Goal: Communication & Community: Participate in discussion

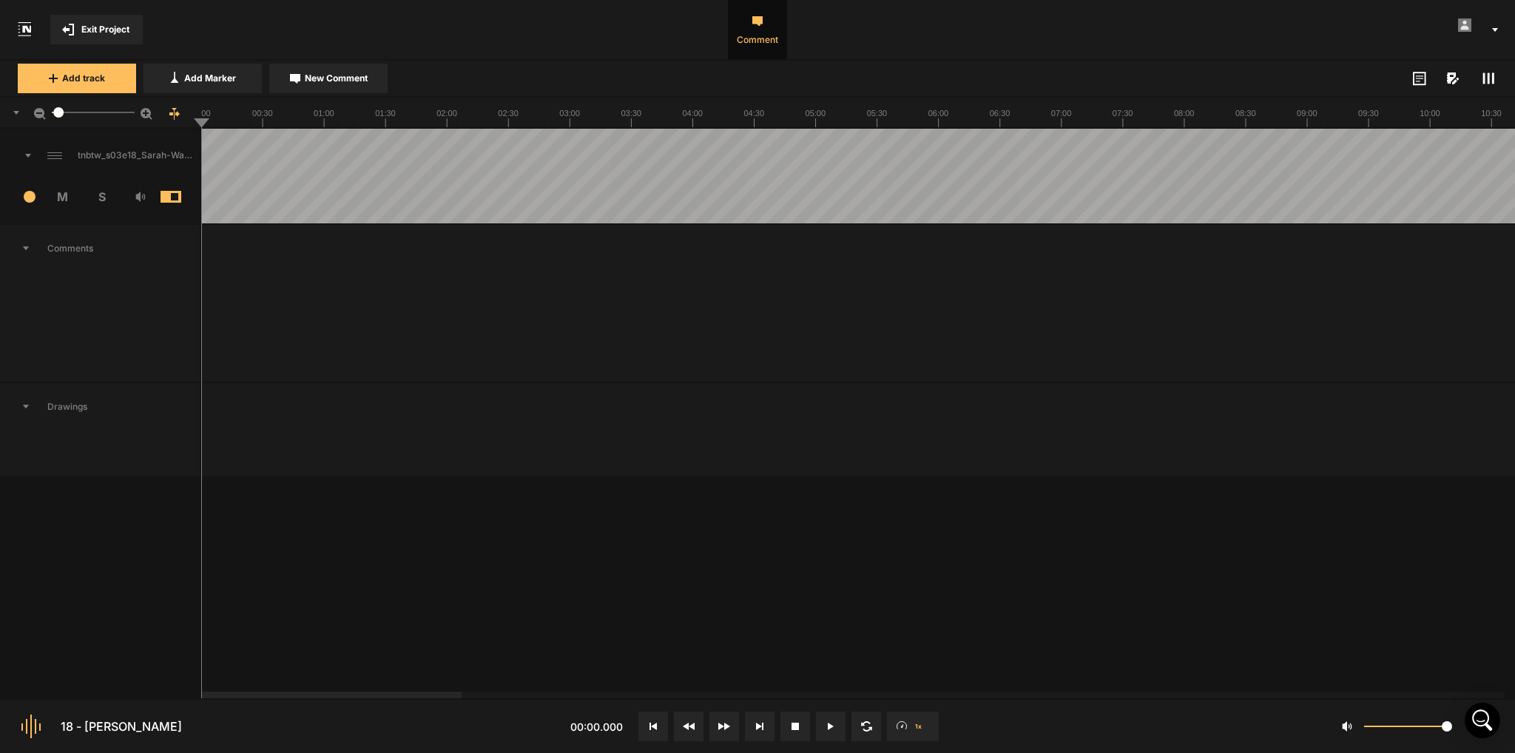
click at [835, 726] on button at bounding box center [831, 727] width 30 height 30
click at [831, 721] on button at bounding box center [831, 727] width 30 height 30
drag, startPoint x: 1284, startPoint y: 120, endPoint x: 1248, endPoint y: 126, distance: 36.7
click at [828, 724] on icon at bounding box center [831, 726] width 6 height 7
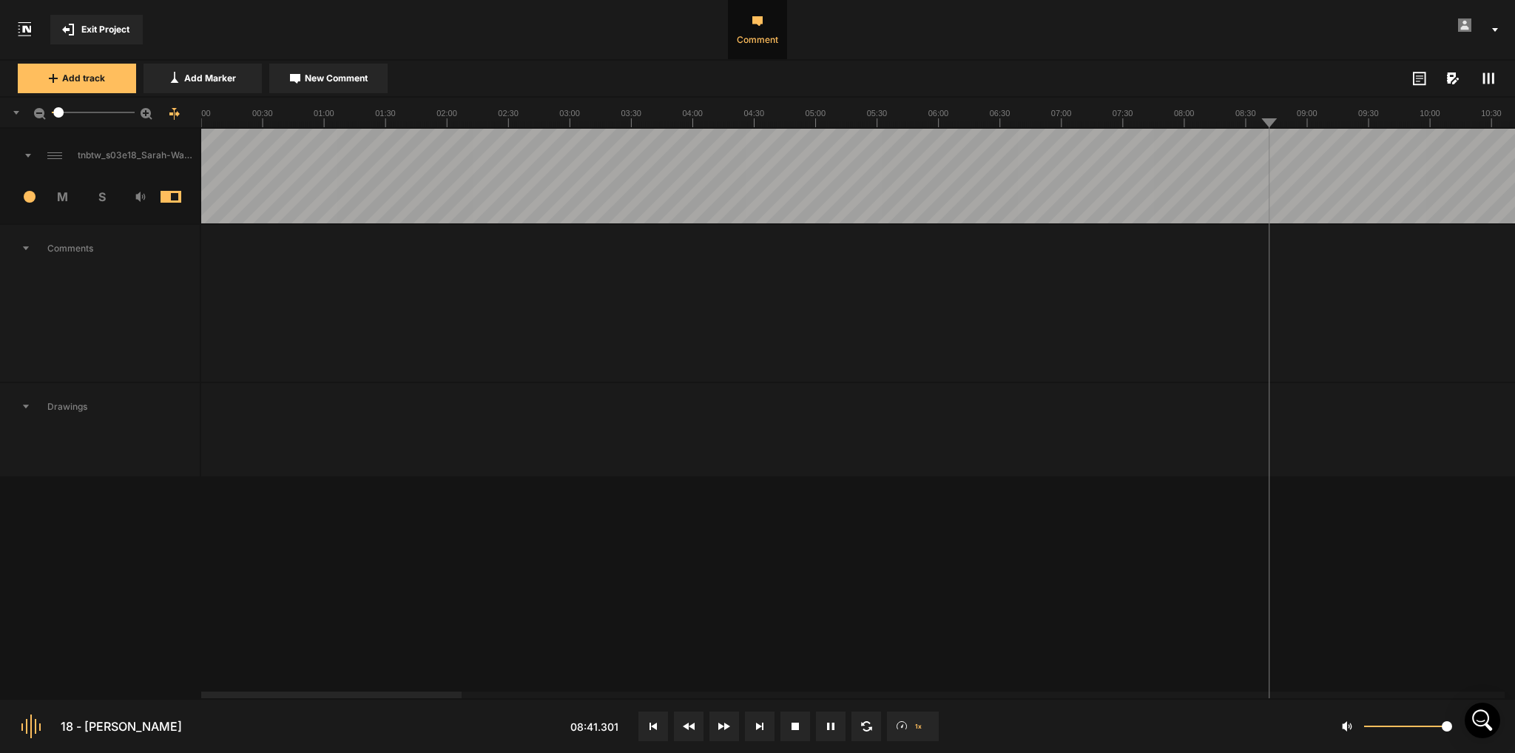
click at [1219, 124] on line at bounding box center [1219, 124] width 0 height 6
click at [829, 723] on icon at bounding box center [828, 726] width 2 height 7
click at [832, 725] on icon at bounding box center [831, 726] width 6 height 7
click at [829, 732] on button at bounding box center [831, 727] width 30 height 30
click at [830, 732] on button at bounding box center [831, 727] width 30 height 30
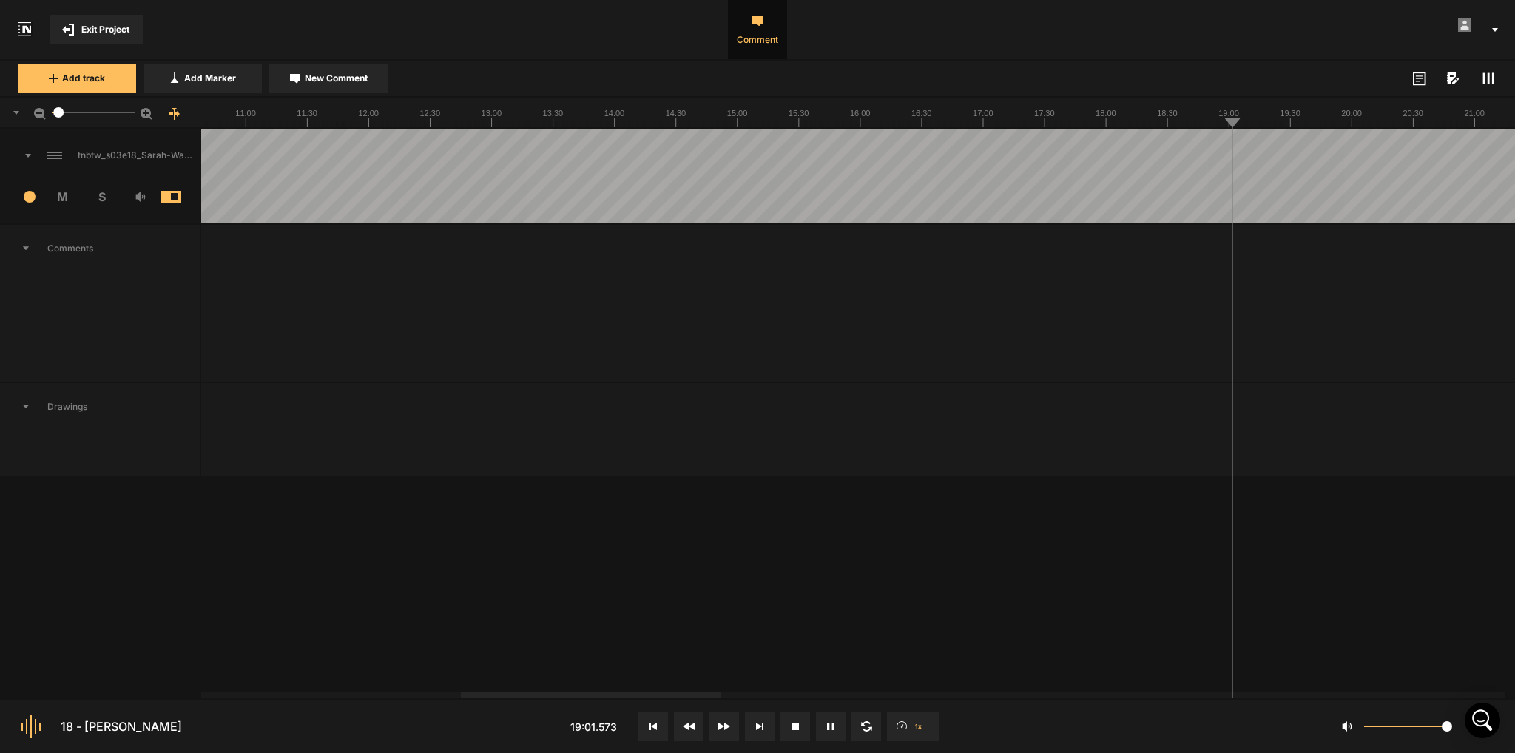
click at [835, 723] on button at bounding box center [831, 727] width 30 height 30
click at [832, 727] on icon at bounding box center [831, 726] width 6 height 7
click at [832, 727] on icon at bounding box center [833, 726] width 2 height 7
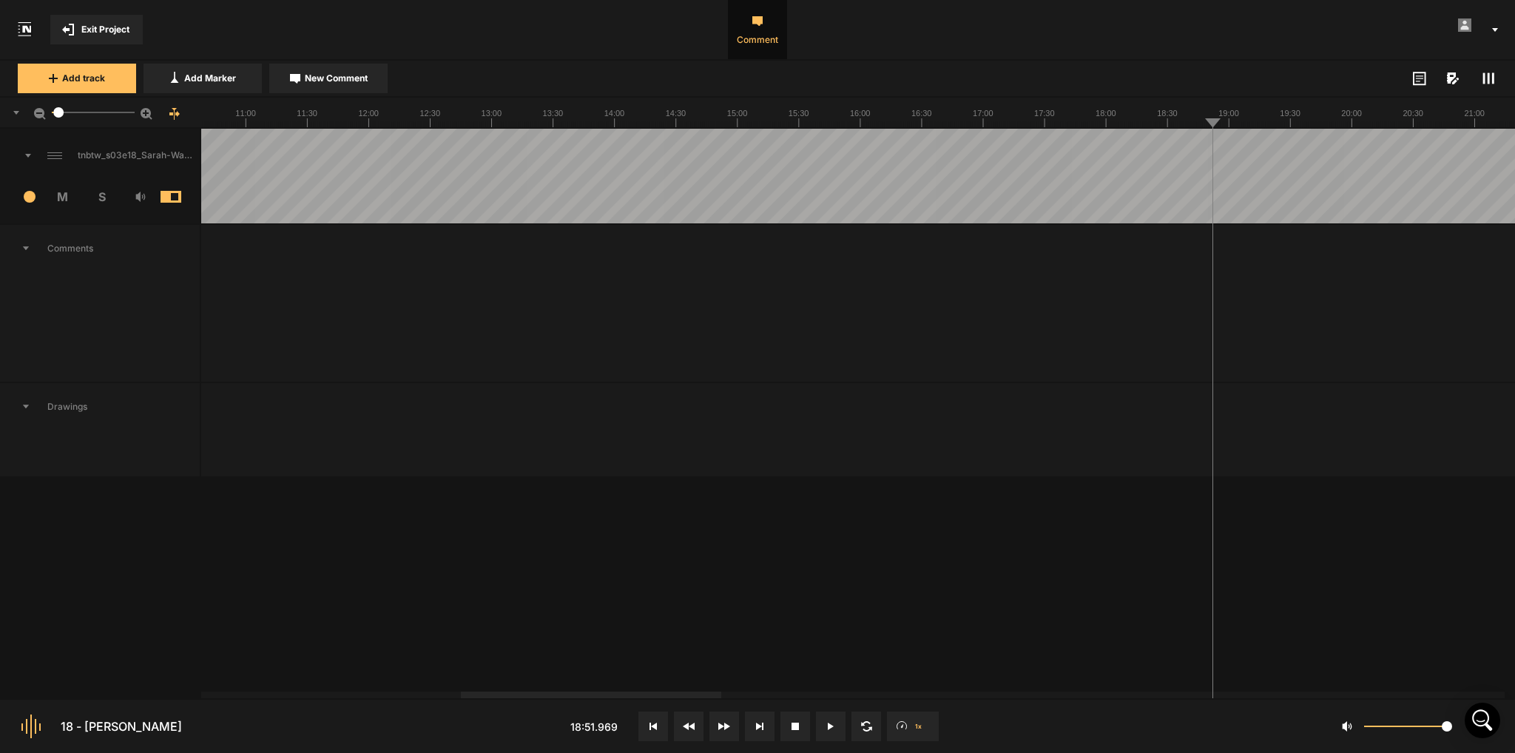
click at [838, 726] on button at bounding box center [831, 727] width 30 height 30
click at [830, 726] on icon at bounding box center [830, 726] width 7 height 7
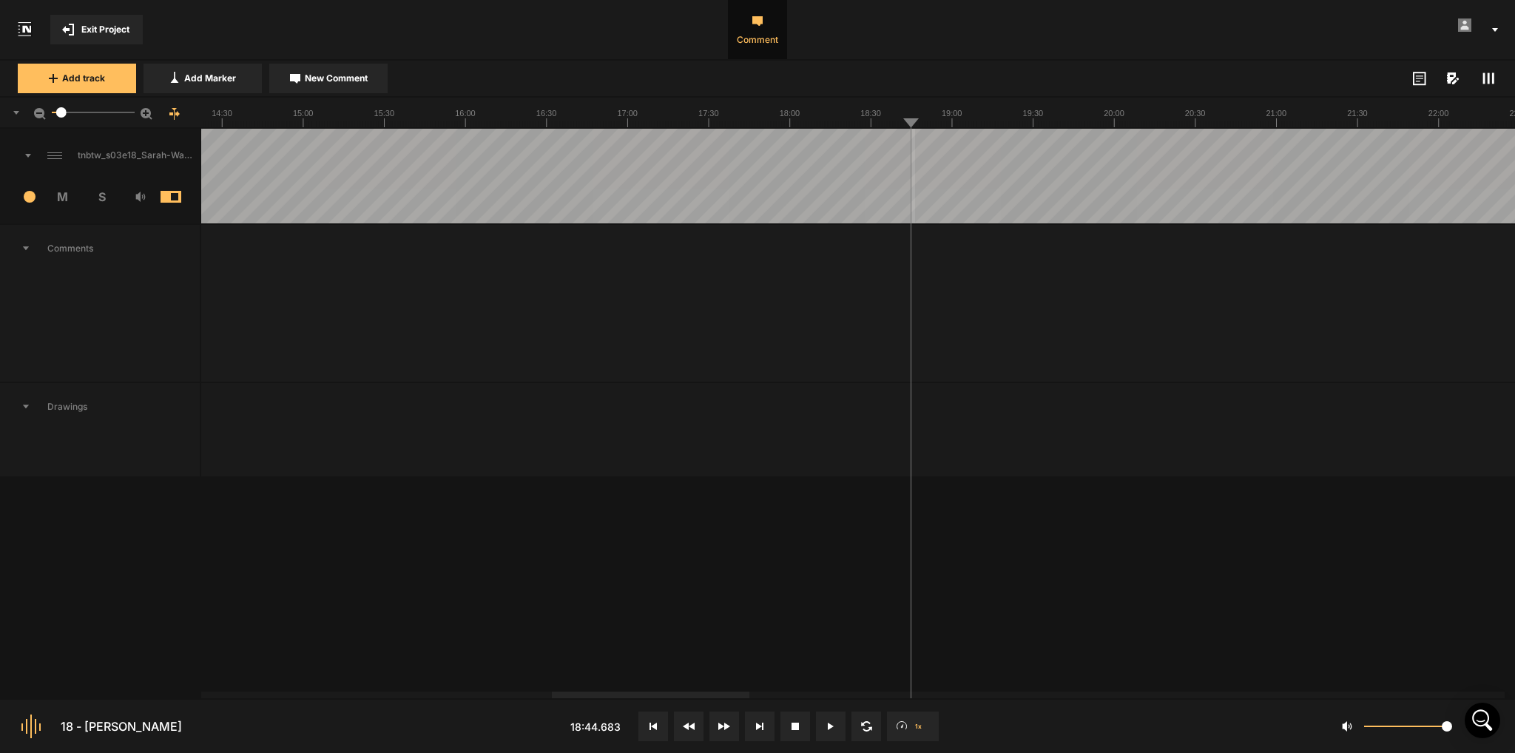
click at [986, 317] on textarea at bounding box center [1040, 320] width 195 height 40
type textarea "Can we cut the "if, if" here?"
click at [1146, 394] on button "Post" at bounding box center [1138, 399] width 40 height 18
click at [832, 724] on icon at bounding box center [831, 726] width 6 height 7
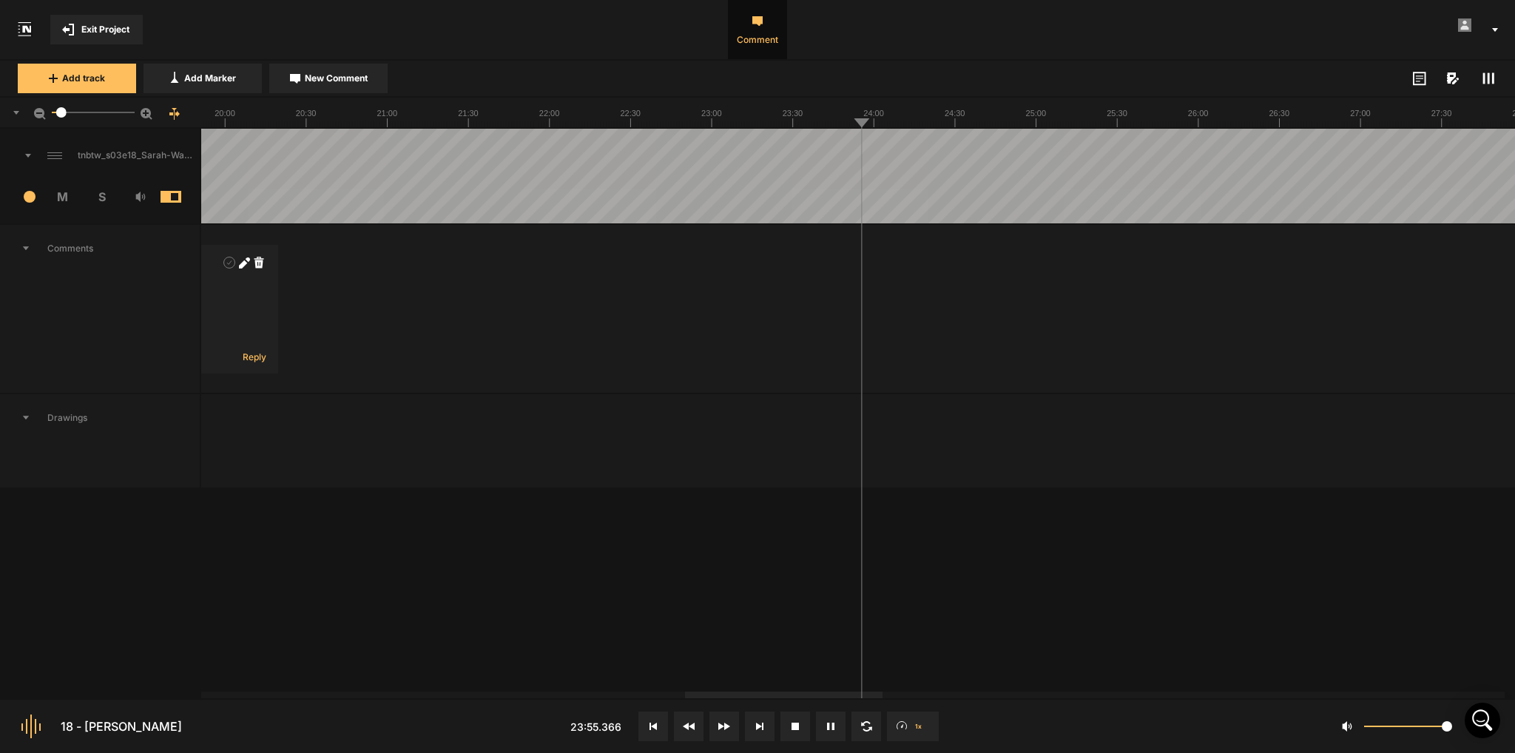
click at [830, 726] on icon at bounding box center [830, 726] width 7 height 7
click at [837, 730] on button at bounding box center [831, 727] width 30 height 30
click at [833, 721] on button at bounding box center [831, 727] width 30 height 30
click at [832, 726] on icon at bounding box center [831, 726] width 6 height 7
click at [832, 728] on icon at bounding box center [833, 726] width 2 height 7
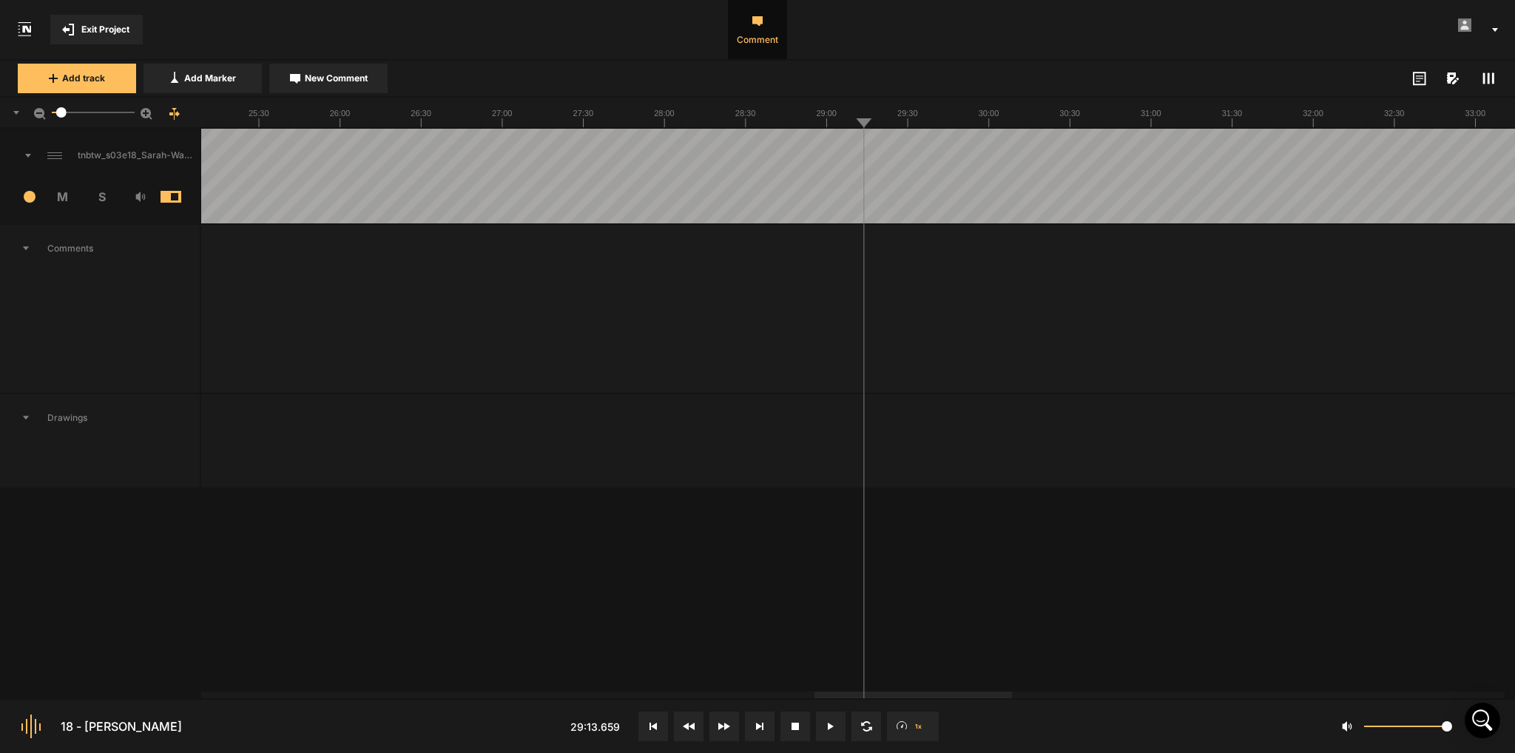
click at [829, 730] on button at bounding box center [831, 727] width 30 height 30
click at [832, 732] on button at bounding box center [831, 727] width 30 height 30
click at [838, 732] on button at bounding box center [831, 727] width 30 height 30
click at [835, 720] on button at bounding box center [831, 727] width 30 height 30
click at [835, 716] on button at bounding box center [831, 727] width 30 height 30
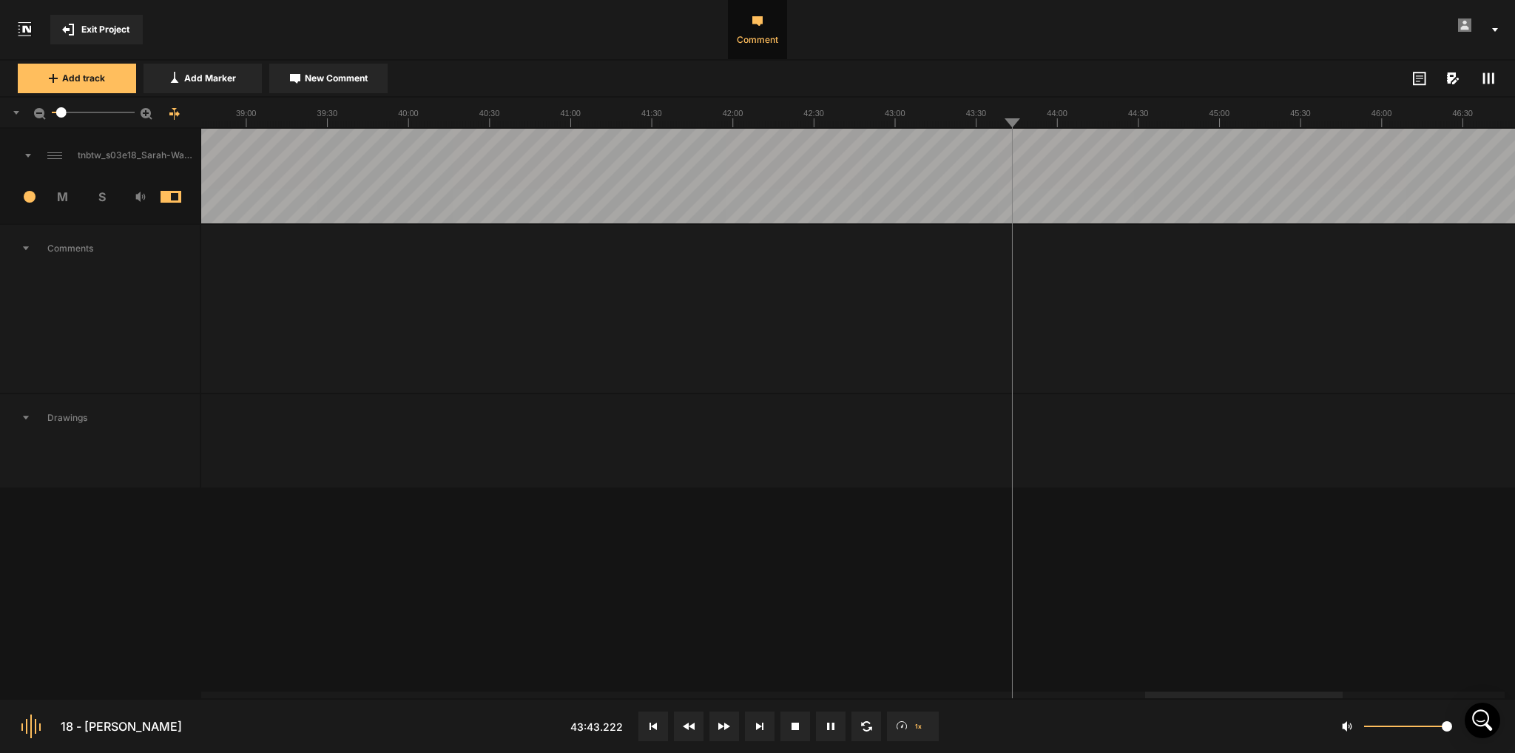
click at [826, 738] on button at bounding box center [831, 727] width 30 height 30
click at [832, 718] on button at bounding box center [831, 727] width 30 height 30
click at [827, 717] on button at bounding box center [831, 727] width 30 height 30
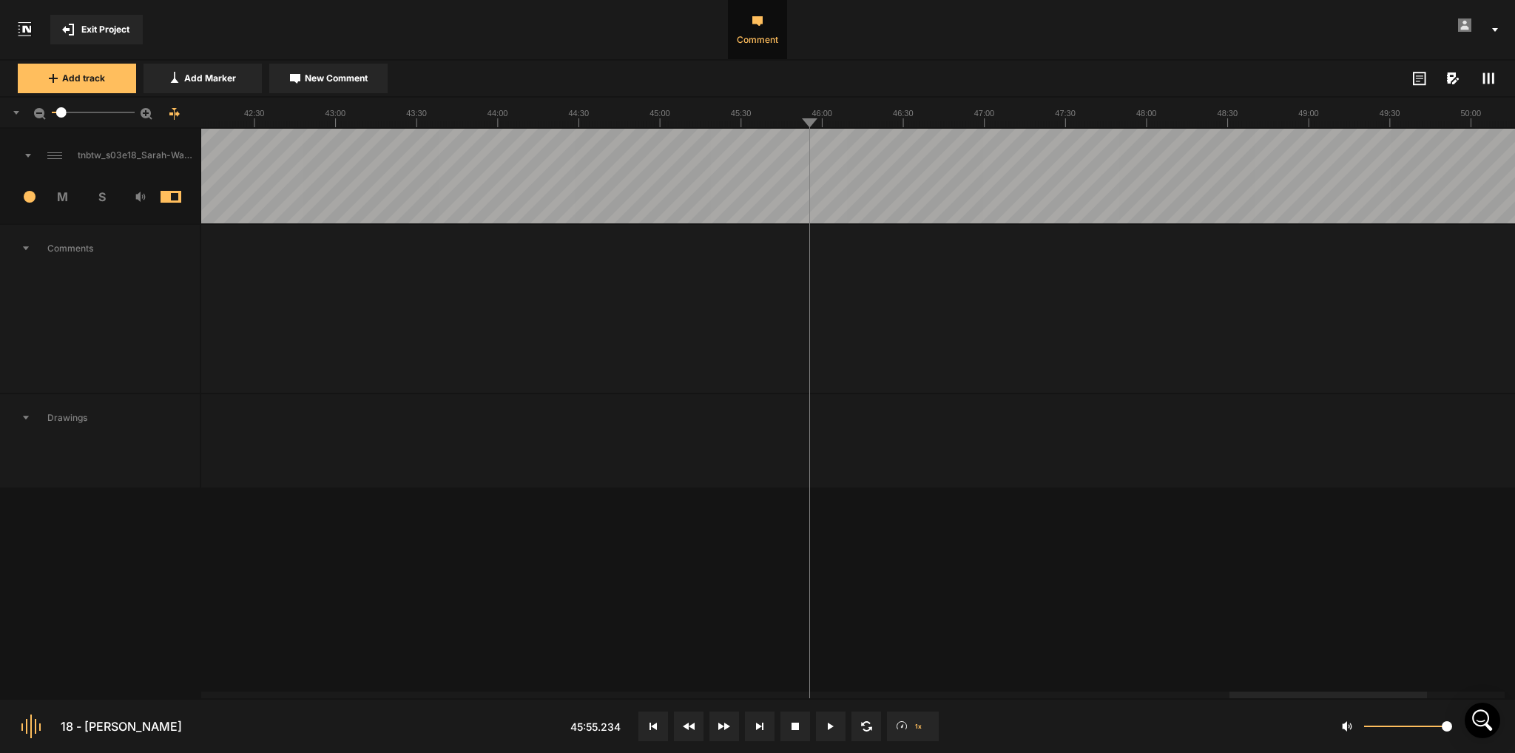
click at [838, 721] on button at bounding box center [831, 727] width 30 height 30
drag, startPoint x: 827, startPoint y: 158, endPoint x: 841, endPoint y: 159, distance: 13.4
click at [924, 323] on textarea at bounding box center [955, 320] width 195 height 40
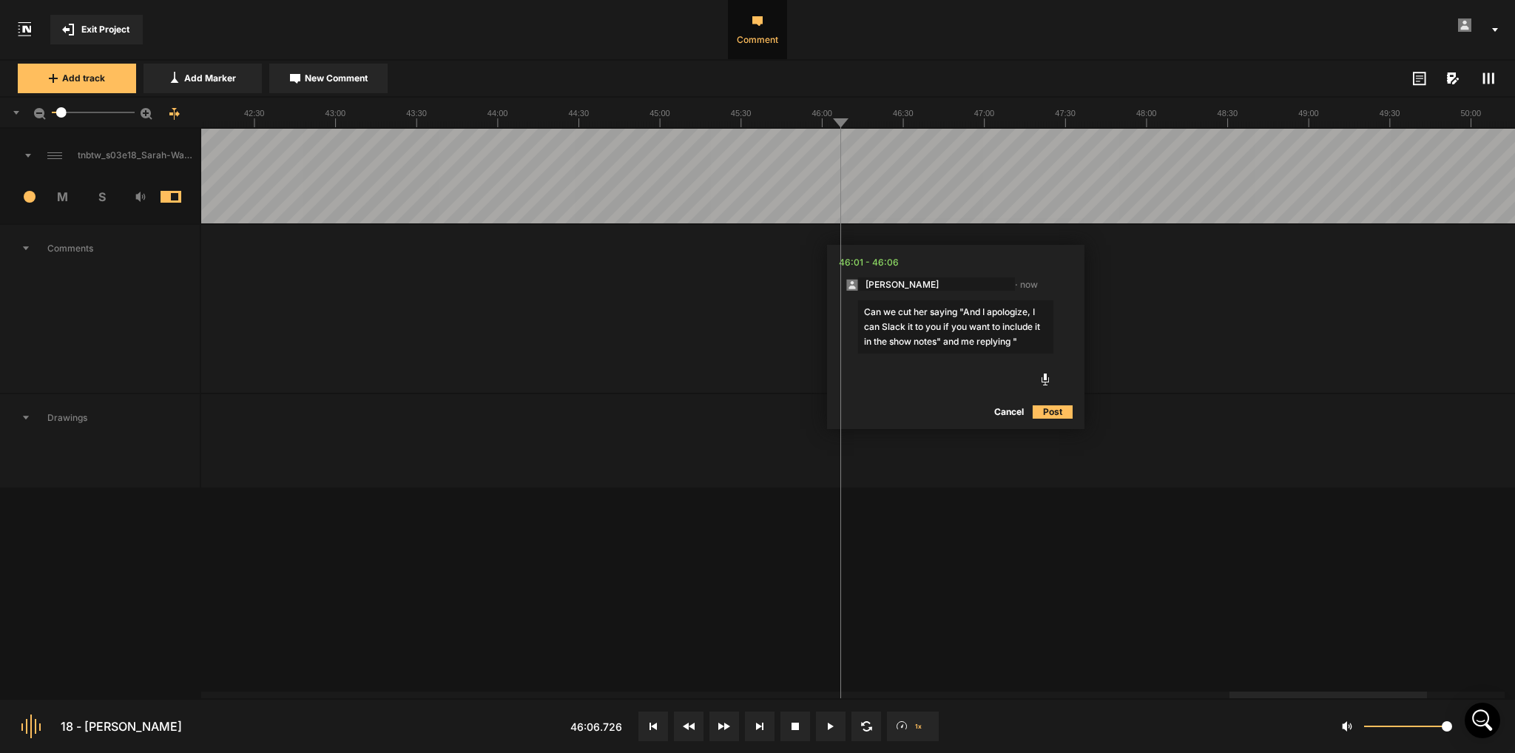
paste textarea "Yes, I would love to. Absolutely, I would love to."
type textarea "Can we cut her saying "And I apologize, I can Slack it to you if you want to in…"
click at [1051, 424] on button "Post" at bounding box center [1053, 427] width 40 height 18
click at [823, 733] on button at bounding box center [831, 727] width 30 height 30
click at [825, 732] on button at bounding box center [831, 727] width 30 height 30
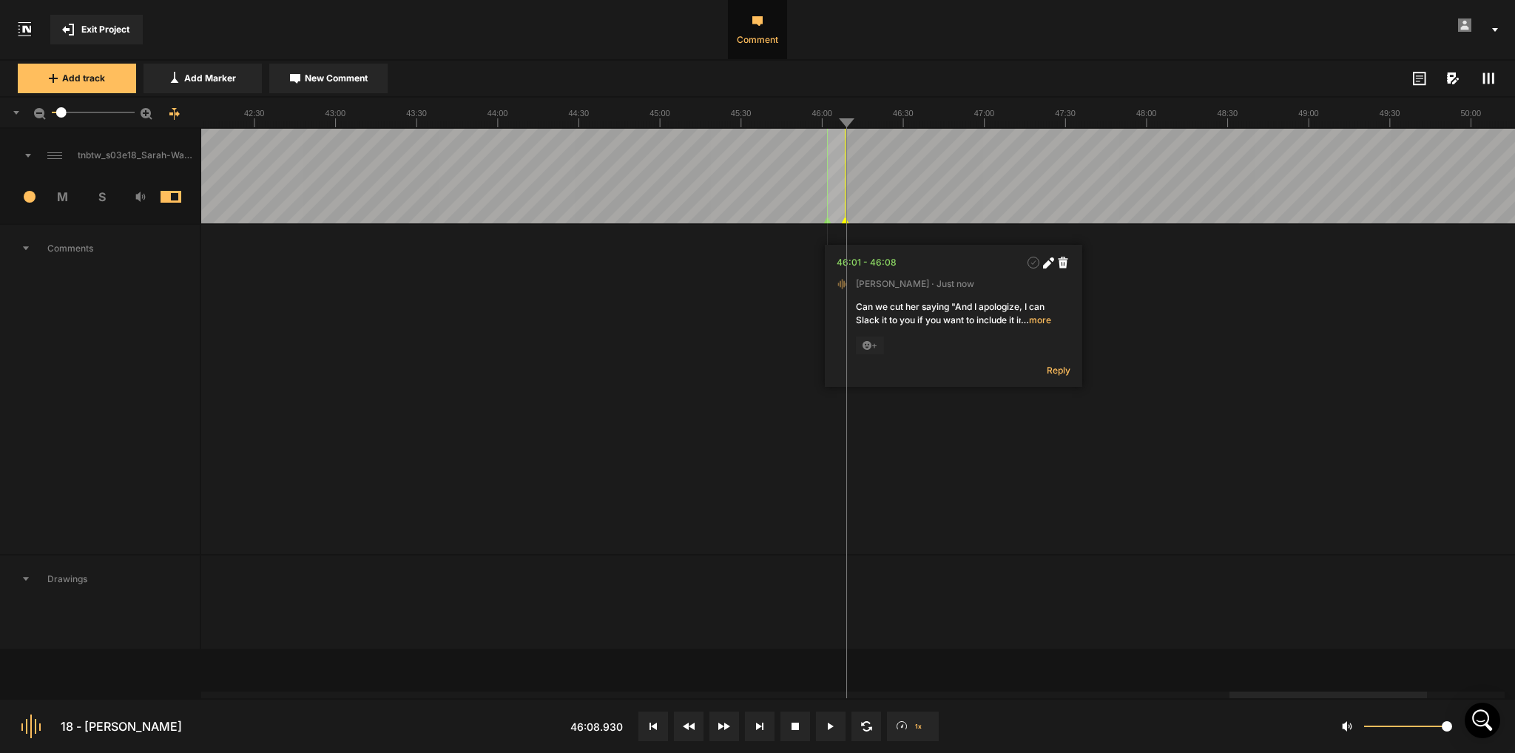
click at [846, 217] on nt-marker at bounding box center [845, 176] width 1 height 95
click at [828, 731] on button at bounding box center [831, 727] width 30 height 30
click at [838, 722] on button at bounding box center [831, 727] width 30 height 30
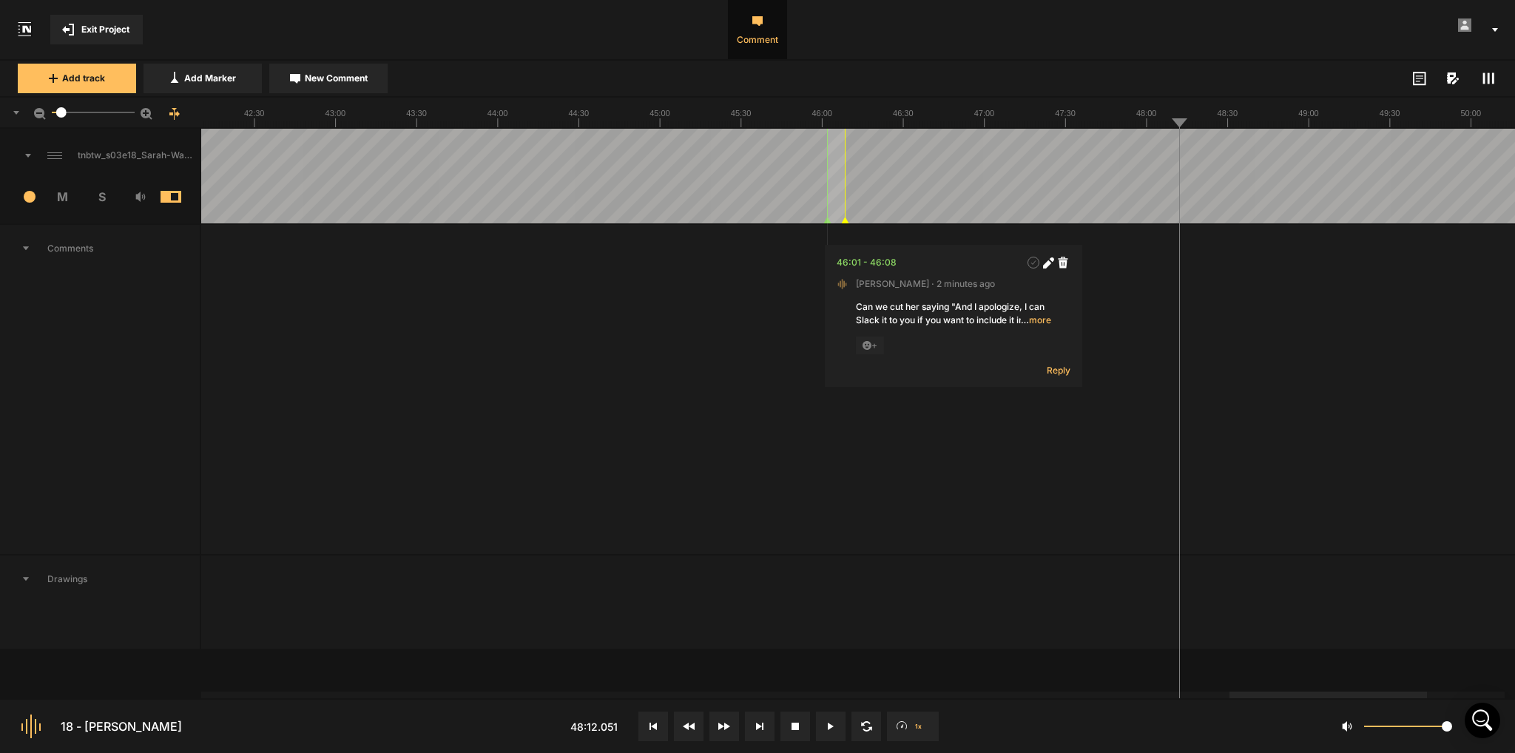
click at [832, 724] on icon at bounding box center [831, 726] width 6 height 7
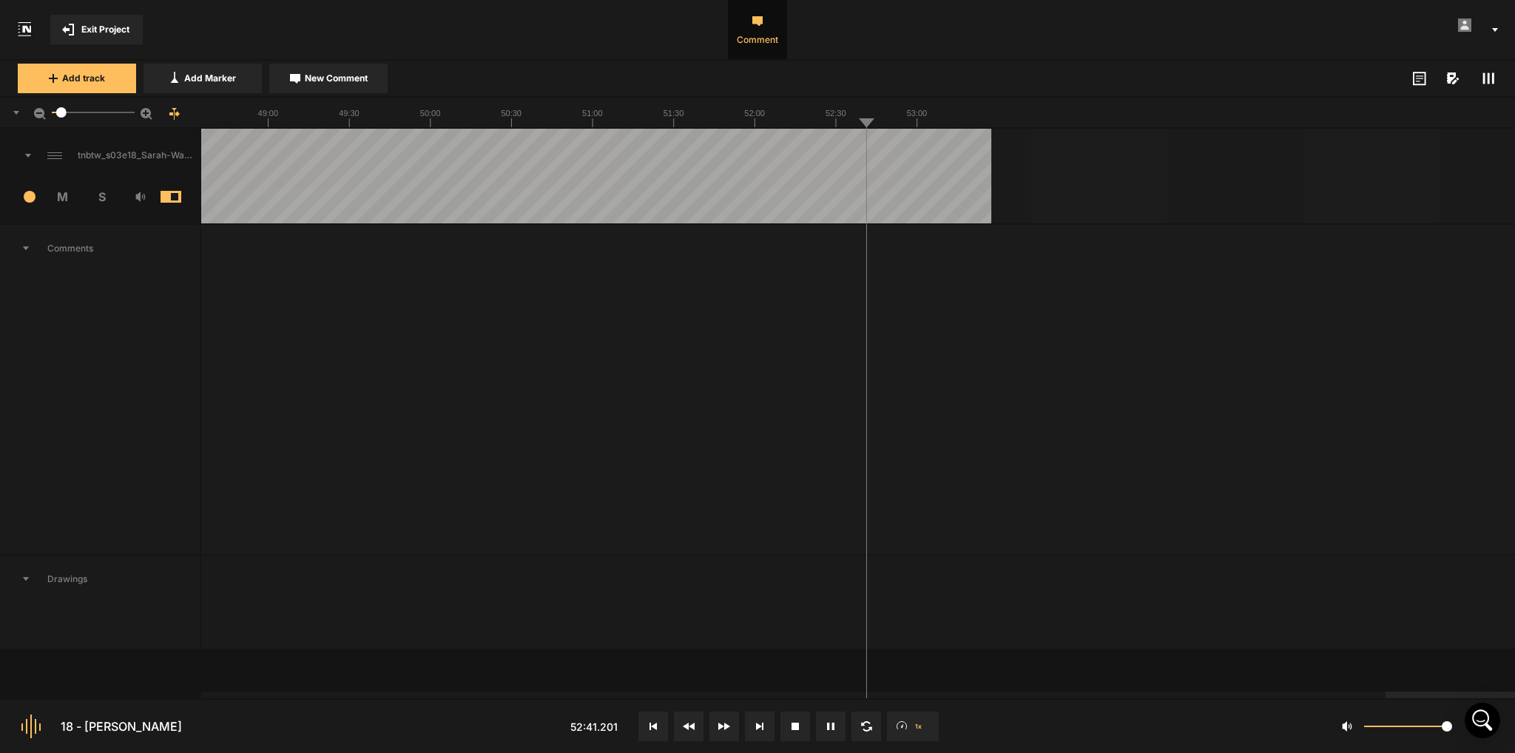
click at [1386, 692] on div at bounding box center [1485, 695] width 198 height 7
click at [841, 729] on button at bounding box center [831, 727] width 30 height 30
click at [1386, 692] on div at bounding box center [1485, 695] width 198 height 7
click at [1183, 696] on nt-scroll at bounding box center [853, 694] width 1304 height 8
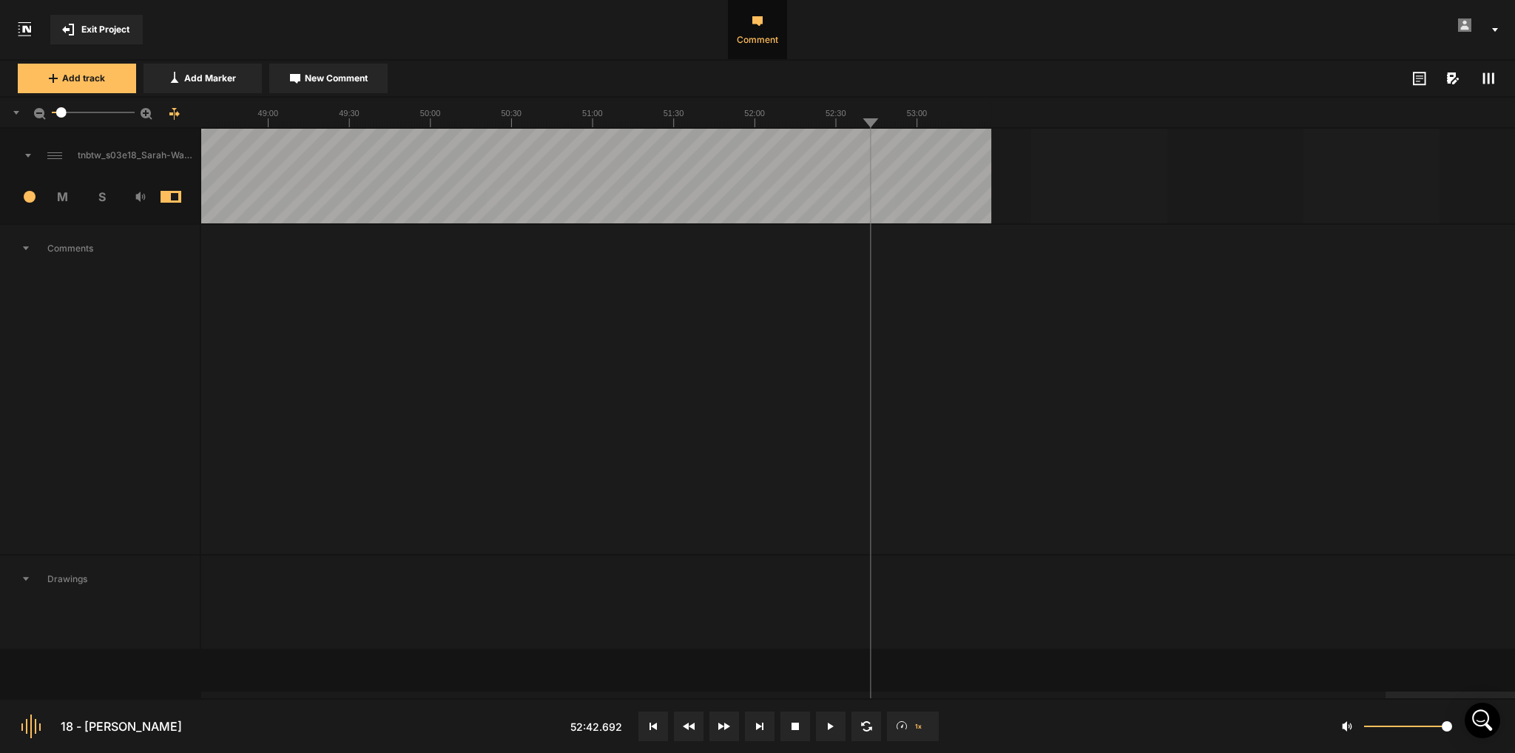
click at [1168, 699] on nt-controls "18 - [PERSON_NAME] 52:42.692 1x 1" at bounding box center [757, 726] width 1515 height 55
click at [1030, 704] on nt-controls "18 - [PERSON_NAME] 52:42.692 1x 1" at bounding box center [757, 726] width 1515 height 55
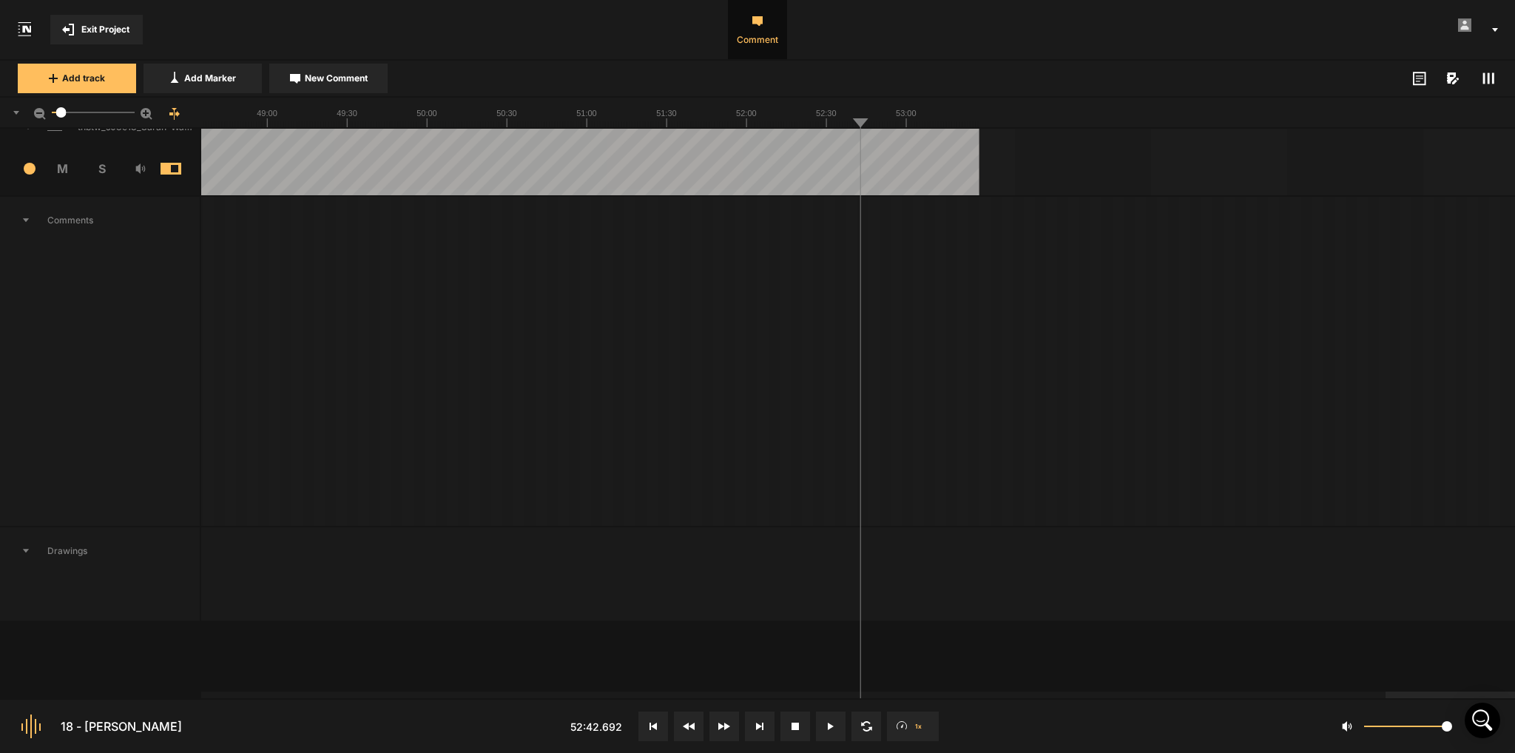
scroll to position [45, 0]
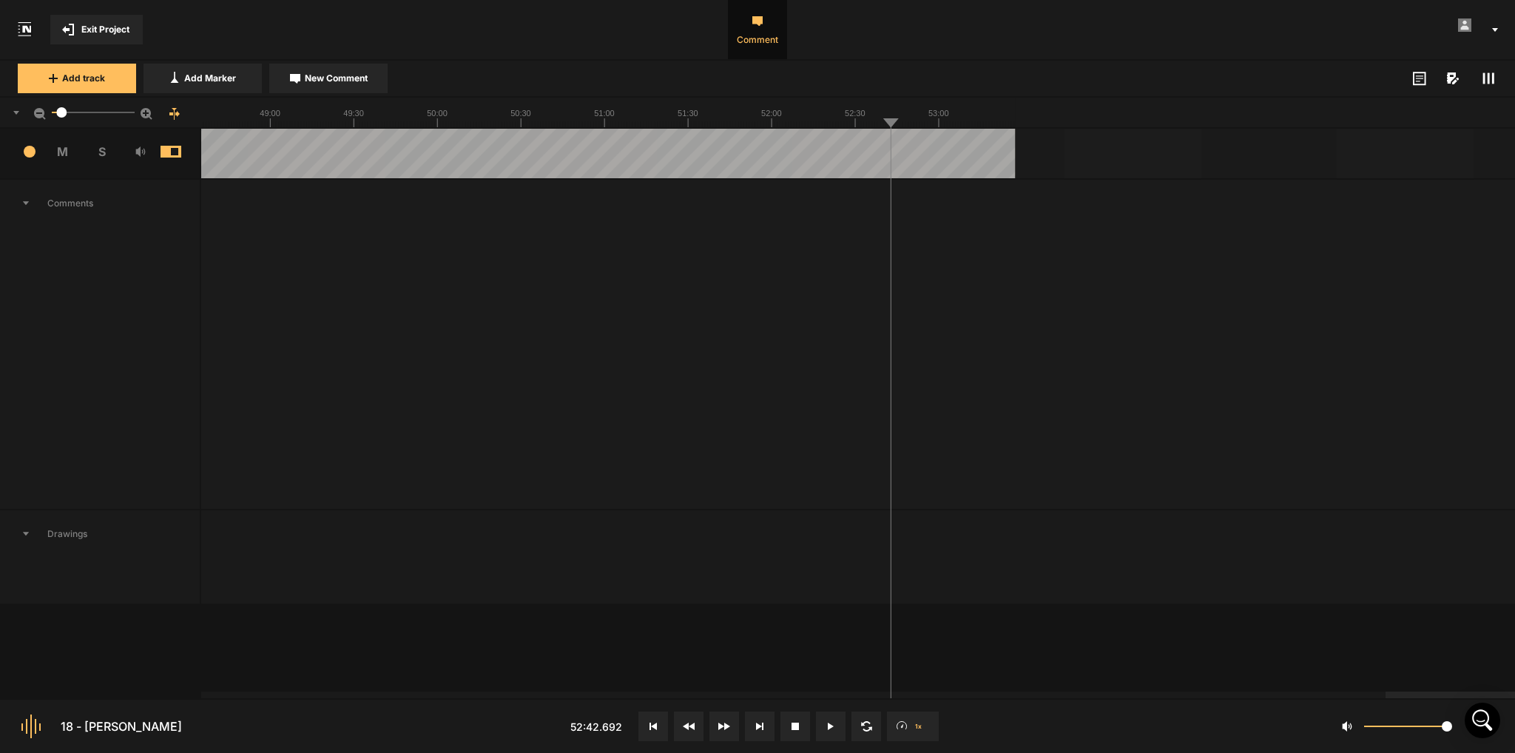
click at [1386, 692] on div at bounding box center [1482, 695] width 192 height 7
click at [190, 696] on div "tnbtw_s03e18_Sarah-Walker_v1 1 M S Comments 18:45 - 18:46 [PERSON_NAME] · 41 mi…" at bounding box center [757, 414] width 1515 height 570
click at [202, 684] on div "tnbtw_s03e18_Sarah-Walker_v1 1 M S Comments 18:45 - 18:46 [PERSON_NAME] · 41 mi…" at bounding box center [757, 414] width 1515 height 570
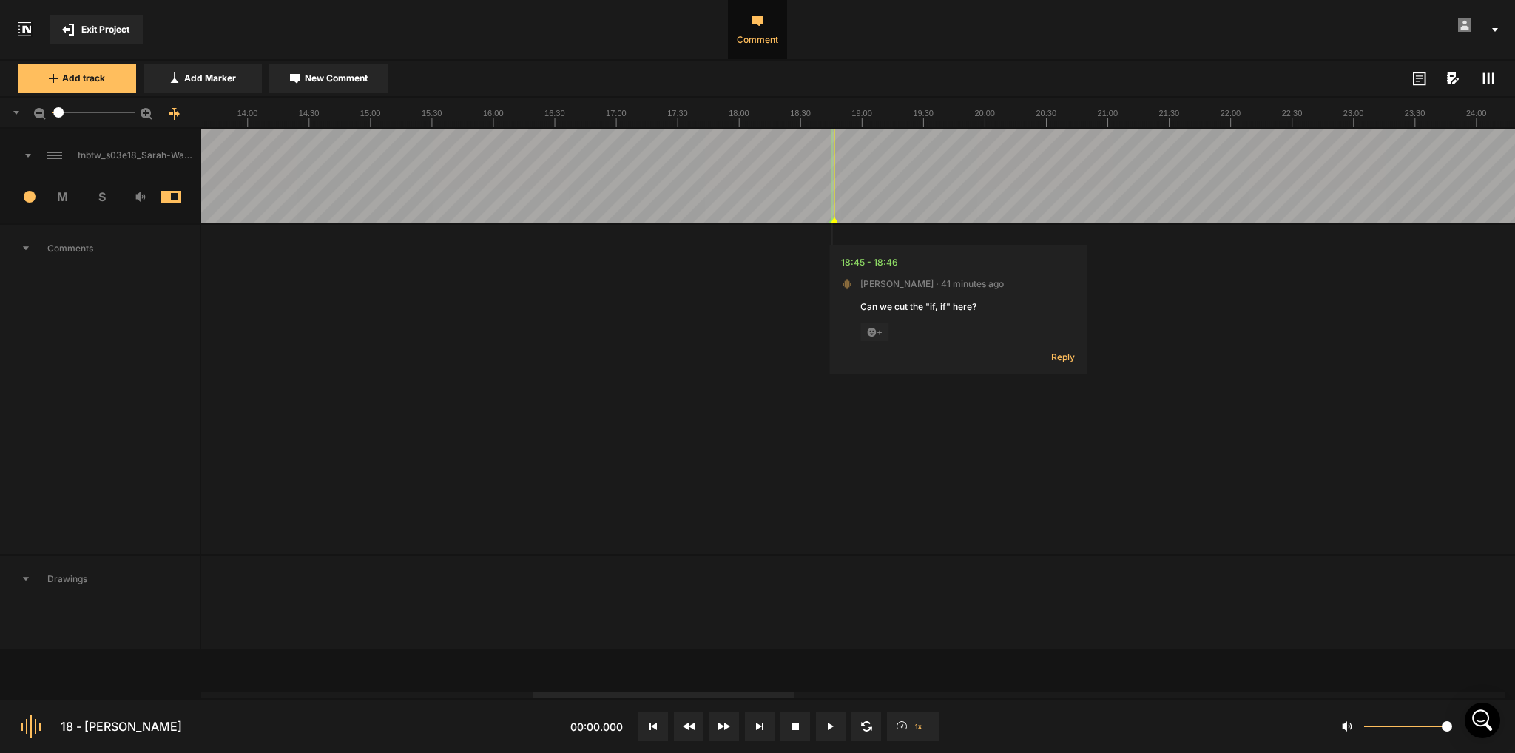
click at [688, 699] on div at bounding box center [664, 695] width 260 height 7
click at [838, 730] on button at bounding box center [831, 727] width 30 height 30
click at [681, 699] on div at bounding box center [660, 695] width 174 height 7
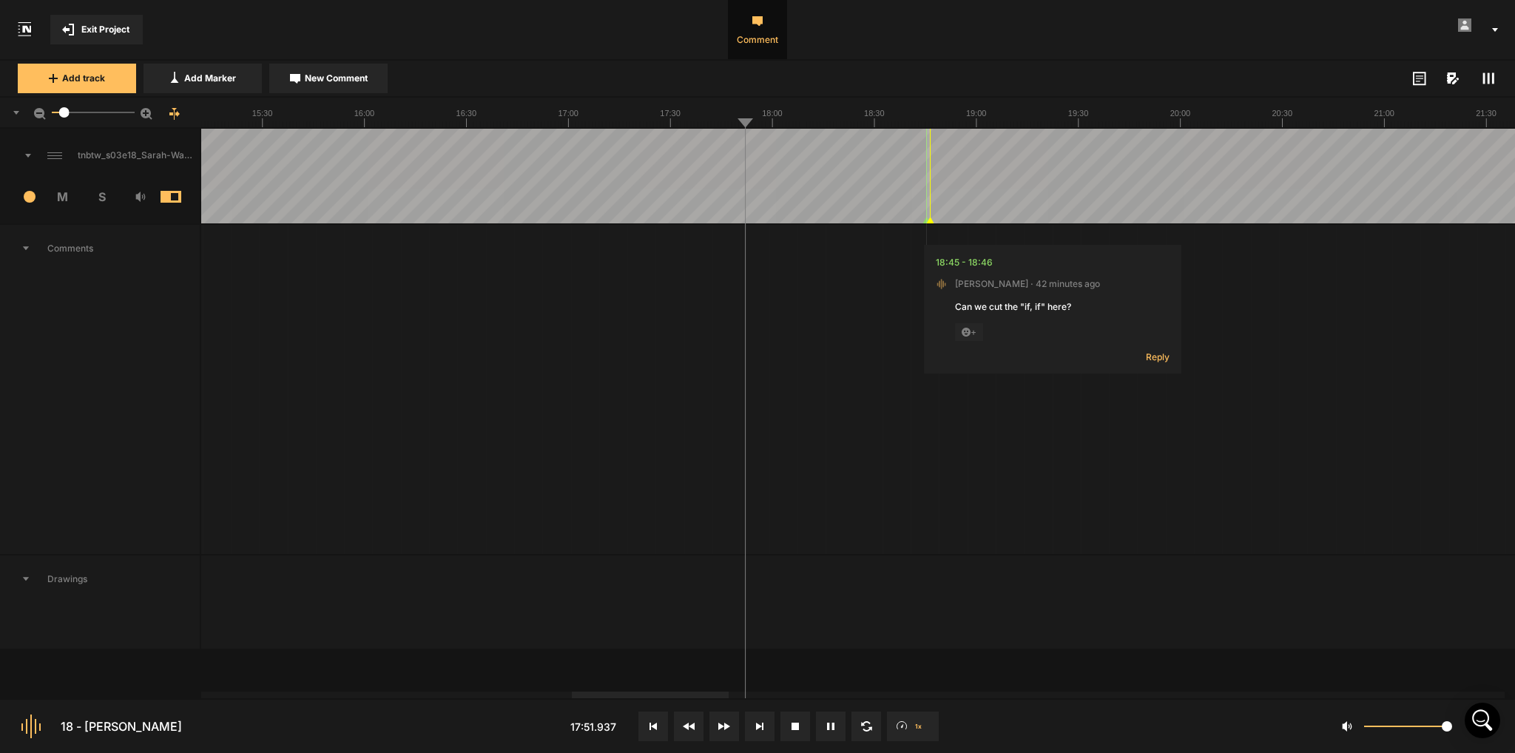
click at [836, 726] on button at bounding box center [831, 727] width 30 height 30
drag, startPoint x: 926, startPoint y: 145, endPoint x: 1112, endPoint y: 159, distance: 186.3
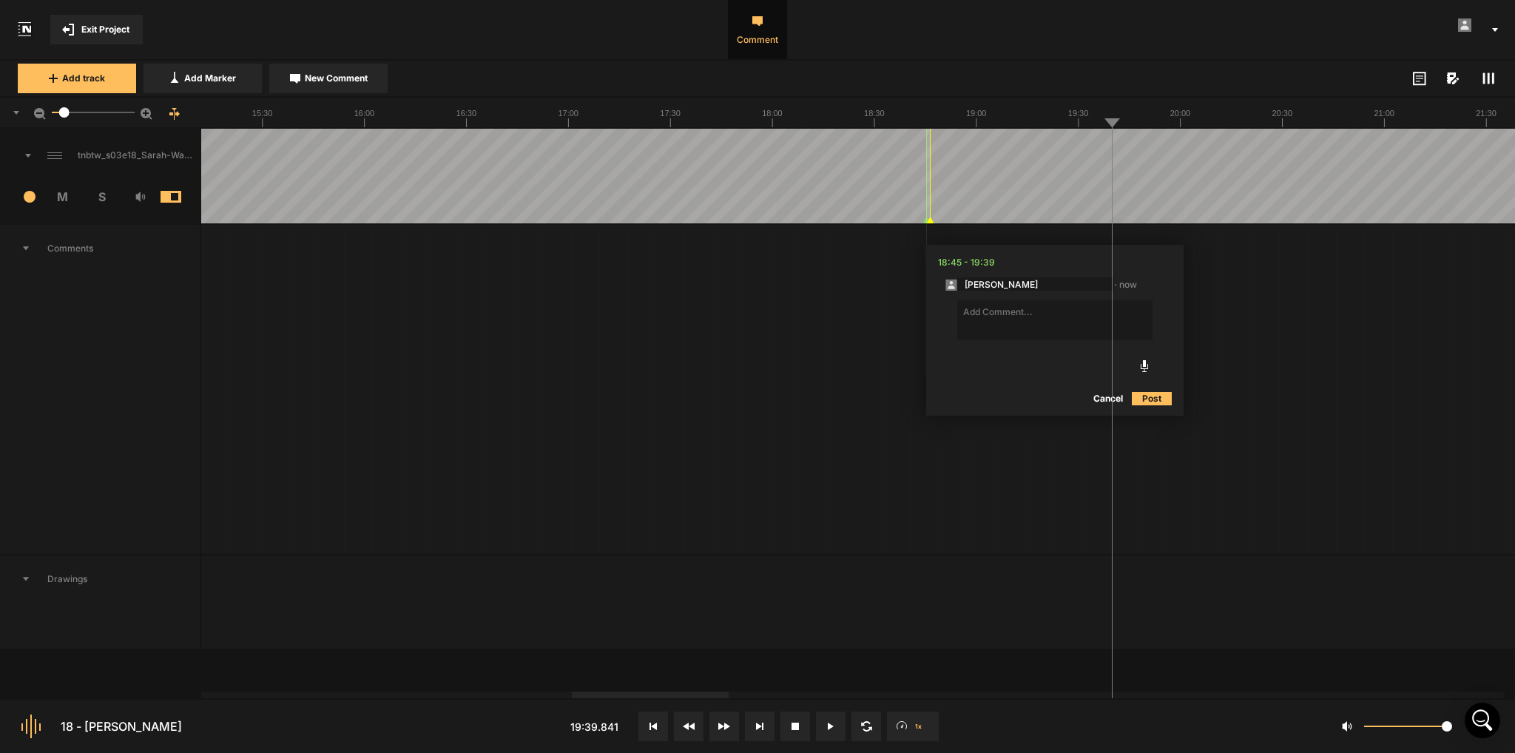
click at [1000, 317] on textarea at bounding box center [1055, 320] width 195 height 40
type textarea "Can we cut this sequence and add it to the clip file? I love it but I think it'…"
click at [1153, 410] on button "Post" at bounding box center [1152, 412] width 40 height 18
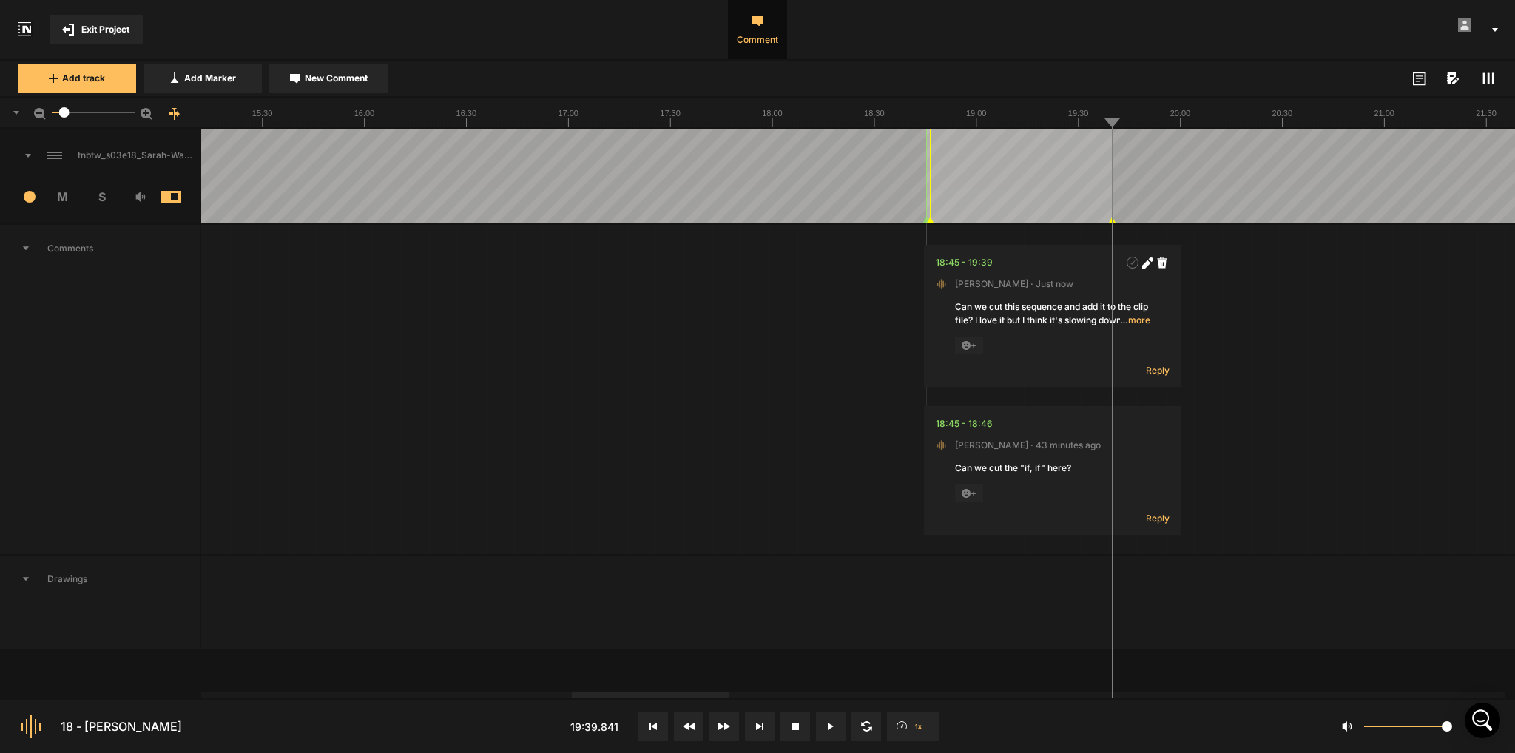
click at [1075, 465] on div "Can we cut the "if, if" here?" at bounding box center [1052, 468] width 195 height 13
click at [1157, 441] on div "Kate · 43 minutes ago" at bounding box center [1053, 445] width 234 height 13
click at [1147, 261] on icon at bounding box center [1147, 264] width 8 height 8
click at [1109, 408] on button "Cancel" at bounding box center [1106, 409] width 47 height 18
click at [1056, 440] on div "Kate · 43 minutes ago" at bounding box center [1053, 445] width 234 height 13
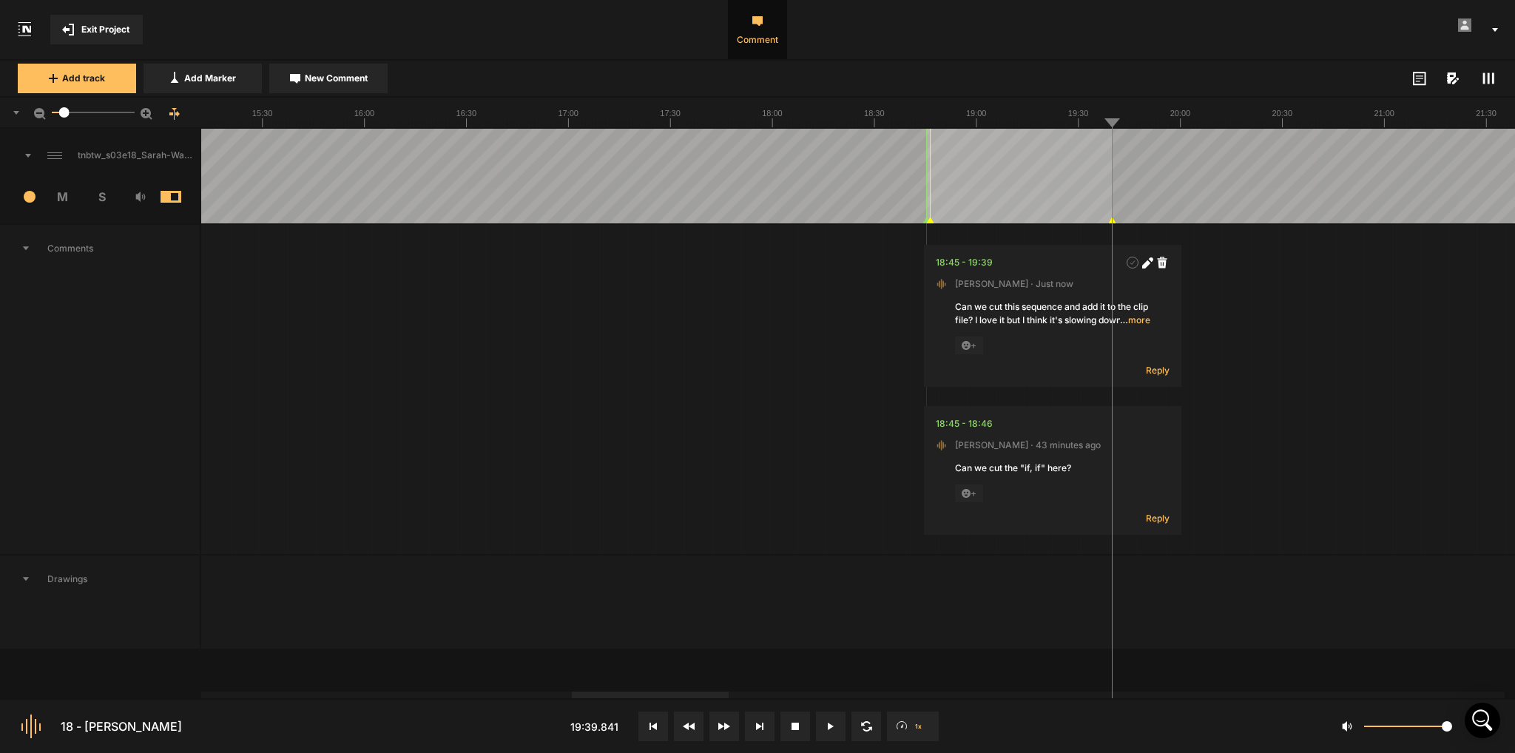
click at [927, 220] on polygon at bounding box center [927, 221] width 7 height 6
click at [983, 454] on nt-comment "18:45 - 18:46 Kate · 43 minutes ago Can we cut the "if, if" here? + Reply" at bounding box center [1053, 470] width 258 height 129
click at [1054, 477] on nt-comment "18:45 - 18:46 Kate · 43 minutes ago Can we cut the "if, if" here? + Reply" at bounding box center [1053, 470] width 258 height 129
click at [1157, 516] on span "Reply" at bounding box center [1158, 518] width 24 height 13
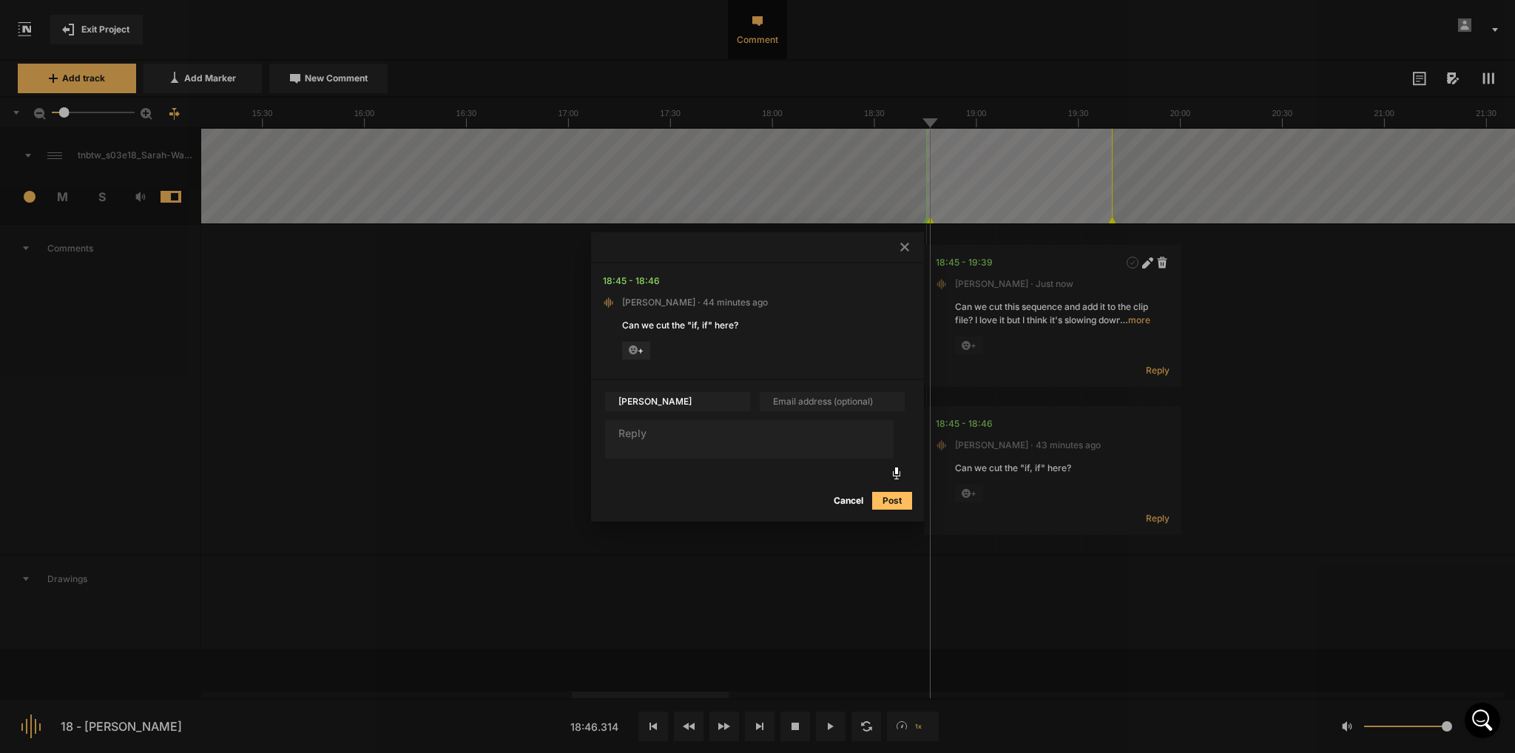
click at [904, 249] on icon at bounding box center [905, 247] width 9 height 9
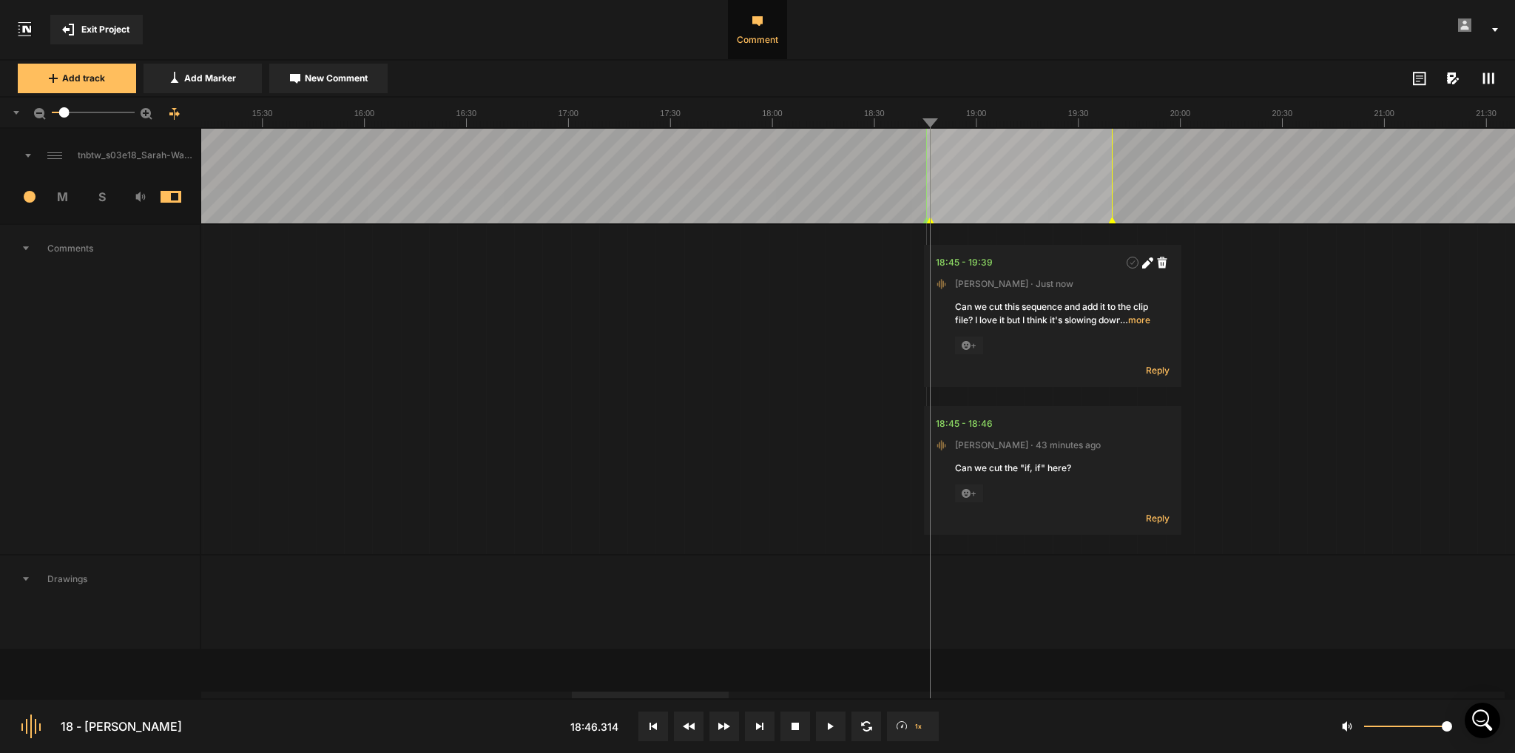
click at [1052, 451] on div "Kate · 43 minutes ago" at bounding box center [1053, 445] width 234 height 13
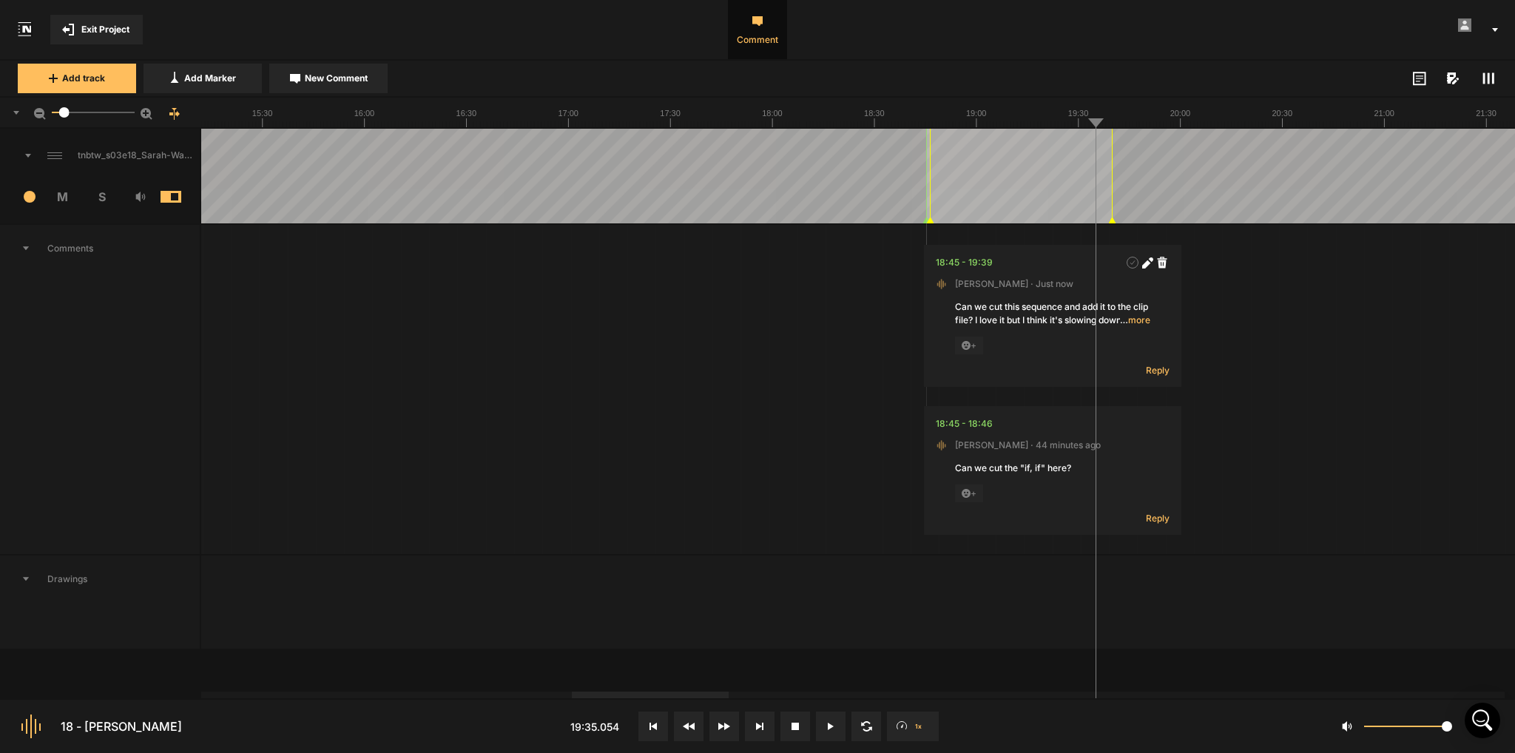
click at [841, 717] on button at bounding box center [831, 727] width 30 height 30
click at [1247, 166] on nt-track "tnbtw_s03e18_Sarah-Walker_v1 1 M S Comments 18:45 - 19:39 Kate · Just now Can w…" at bounding box center [757, 390] width 1515 height 522
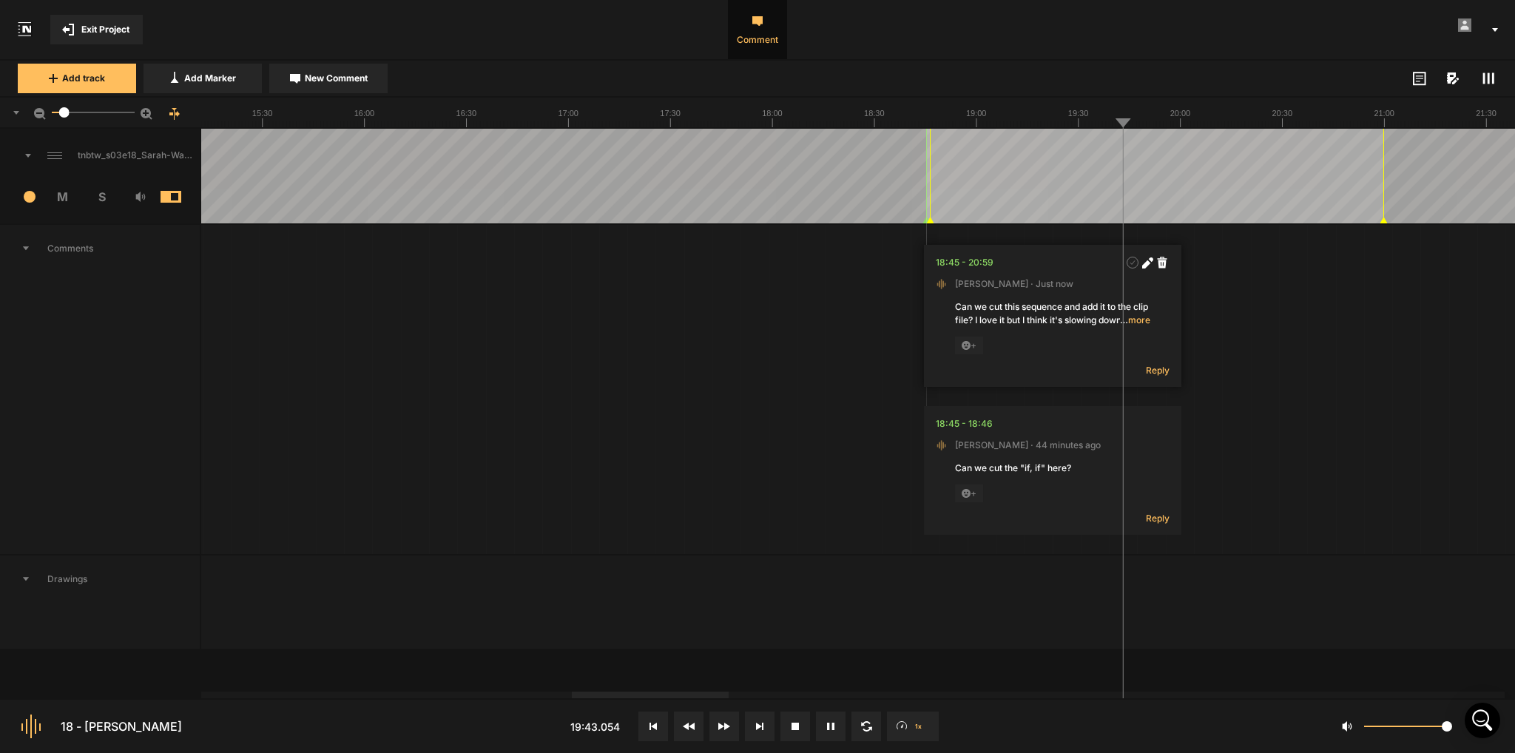
click at [1384, 206] on nt-marker at bounding box center [1384, 176] width 1 height 95
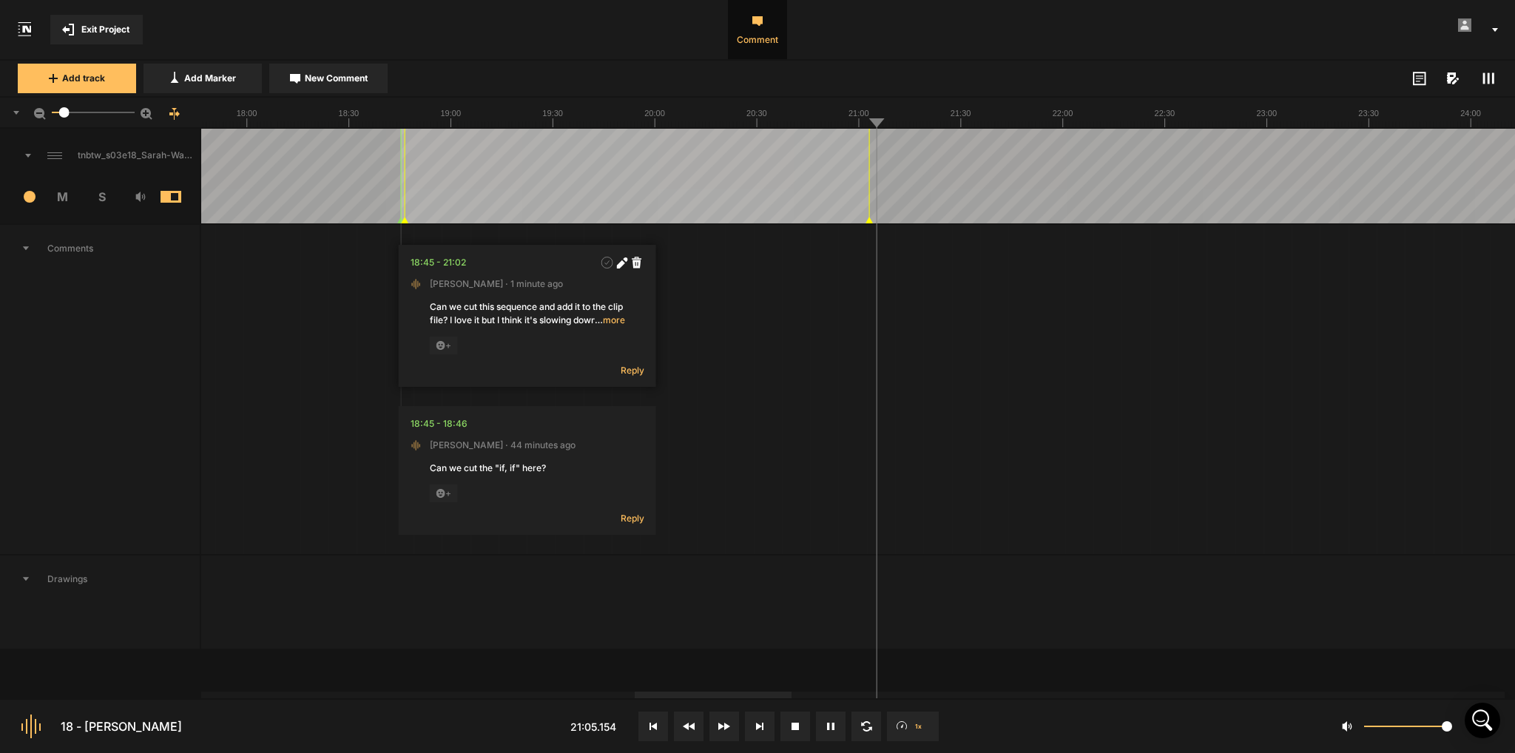
click at [869, 219] on nt-marker at bounding box center [869, 176] width 1 height 95
click at [835, 717] on button at bounding box center [831, 727] width 30 height 30
click at [510, 460] on nt-comment "18:45 - 18:46 Kate · 44 minutes ago Can we cut the "if, if" here? + Reply" at bounding box center [528, 470] width 258 height 129
click at [629, 522] on span "Reply" at bounding box center [633, 518] width 24 height 13
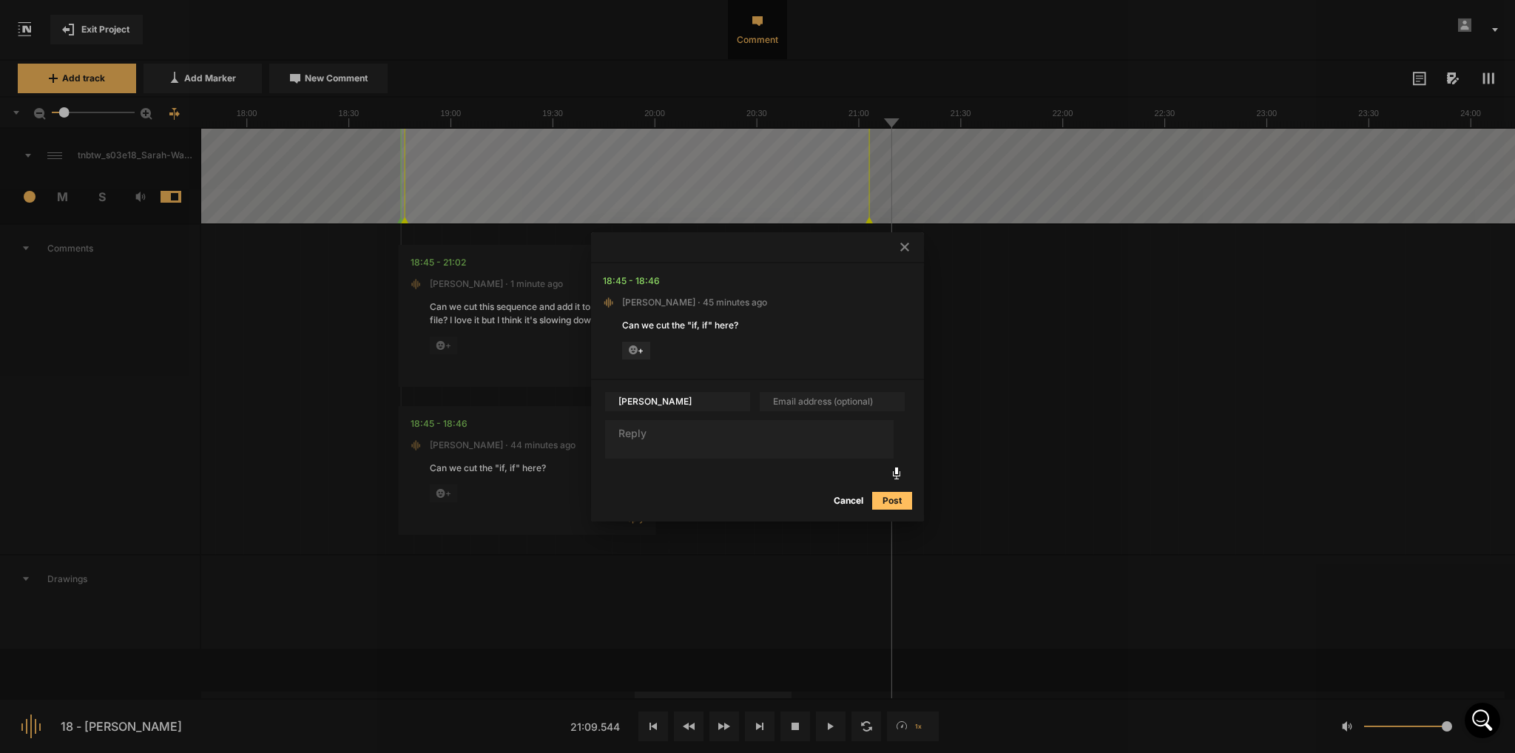
click at [693, 434] on textarea at bounding box center [749, 439] width 289 height 38
click at [905, 245] on icon at bounding box center [905, 247] width 9 height 9
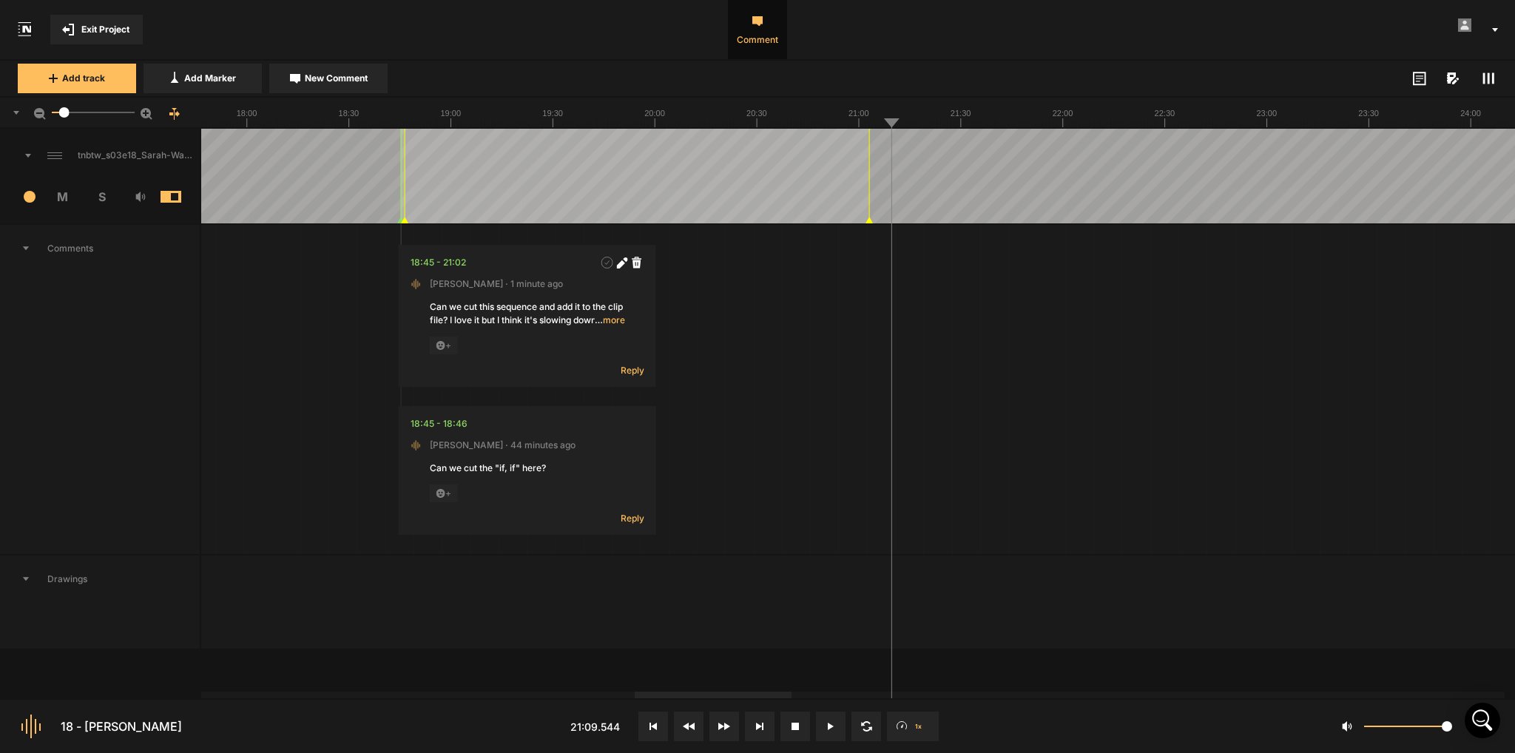
click at [515, 310] on div "Can we cut this sequence and add it to the clip file? I love it but I think it'…" at bounding box center [527, 313] width 195 height 27
click at [472, 459] on nt-comment "18:45 - 18:46 Kate · 44 minutes ago Can we cut the "if, if" here? + Reply" at bounding box center [528, 470] width 258 height 129
click at [629, 426] on div at bounding box center [559, 424] width 171 height 15
drag, startPoint x: 497, startPoint y: 480, endPoint x: 465, endPoint y: 445, distance: 47.1
click at [465, 445] on span "Kate · 44 minutes ago" at bounding box center [503, 445] width 146 height 13
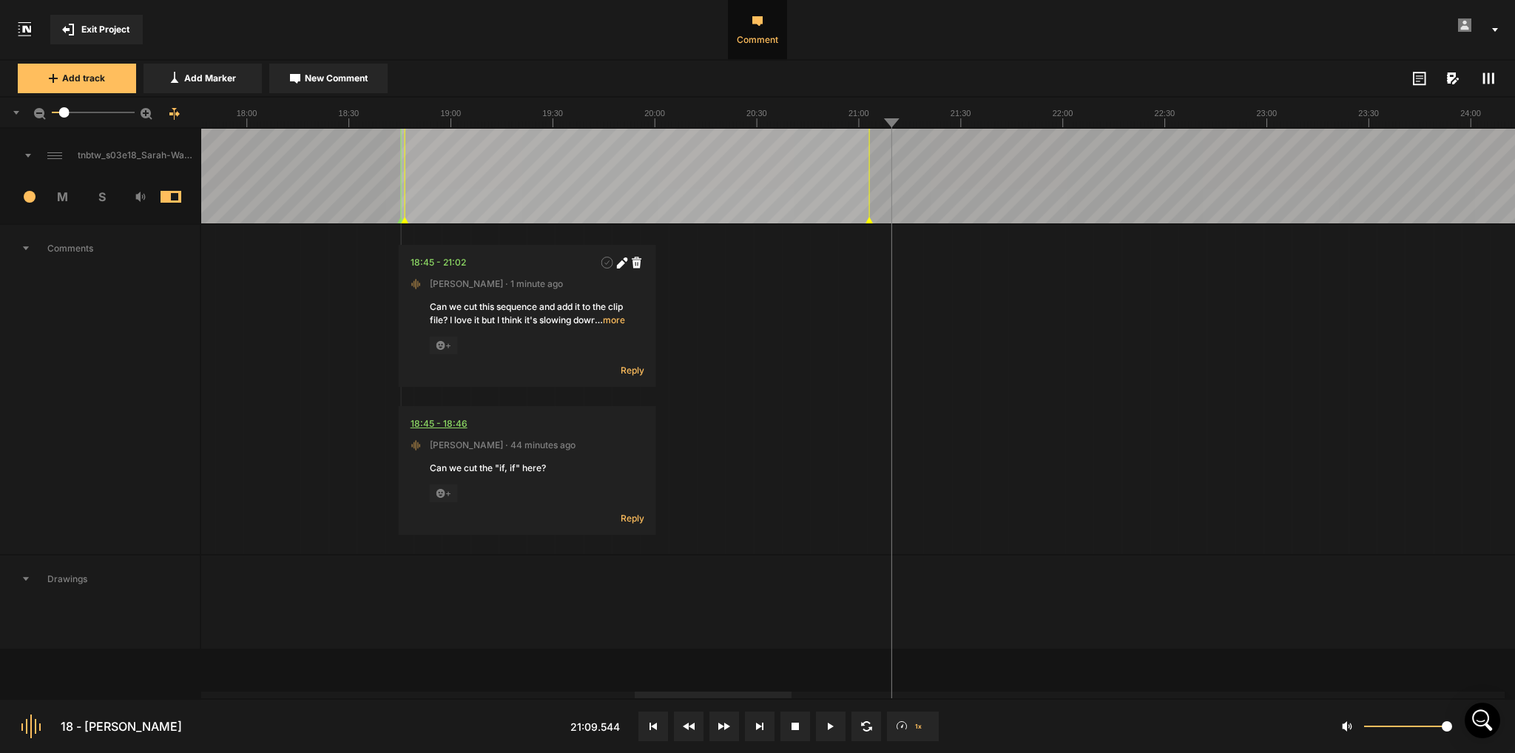
click at [428, 424] on div "18:45 - 18:46" at bounding box center [439, 424] width 57 height 15
click at [616, 318] on span "… more" at bounding box center [610, 320] width 30 height 13
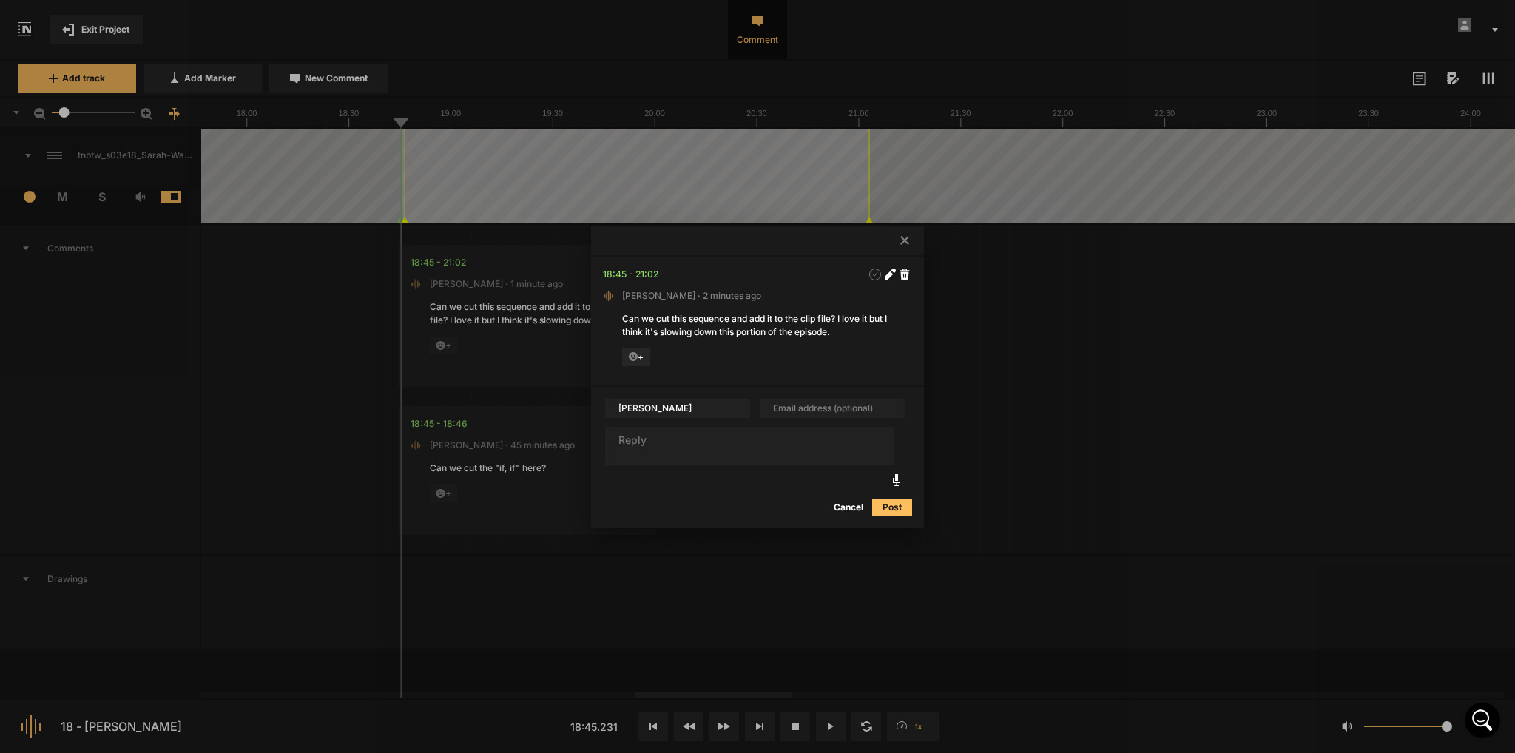
click at [531, 303] on div at bounding box center [757, 376] width 1515 height 753
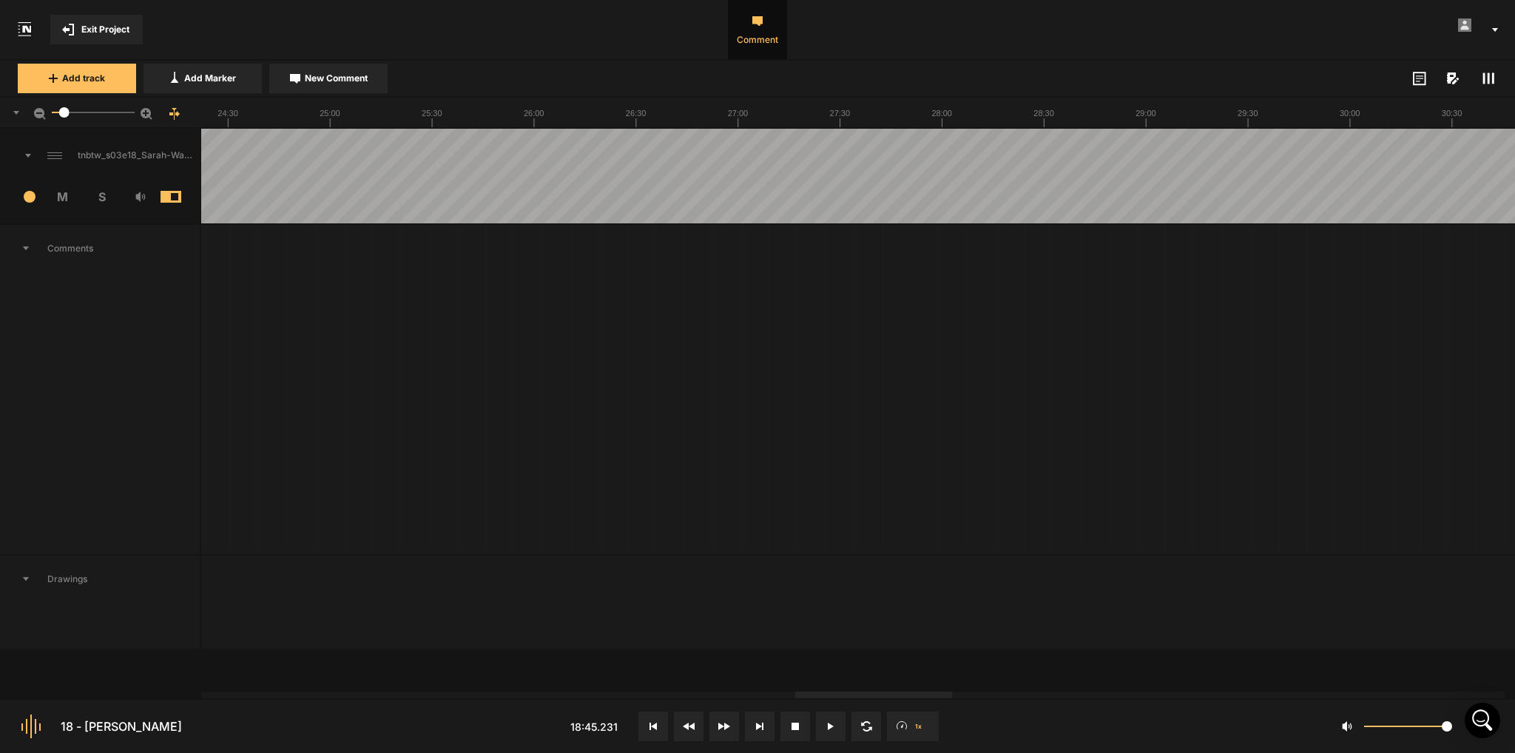
click at [814, 696] on div at bounding box center [873, 695] width 157 height 7
